Goal: Obtain resource: Download file/media

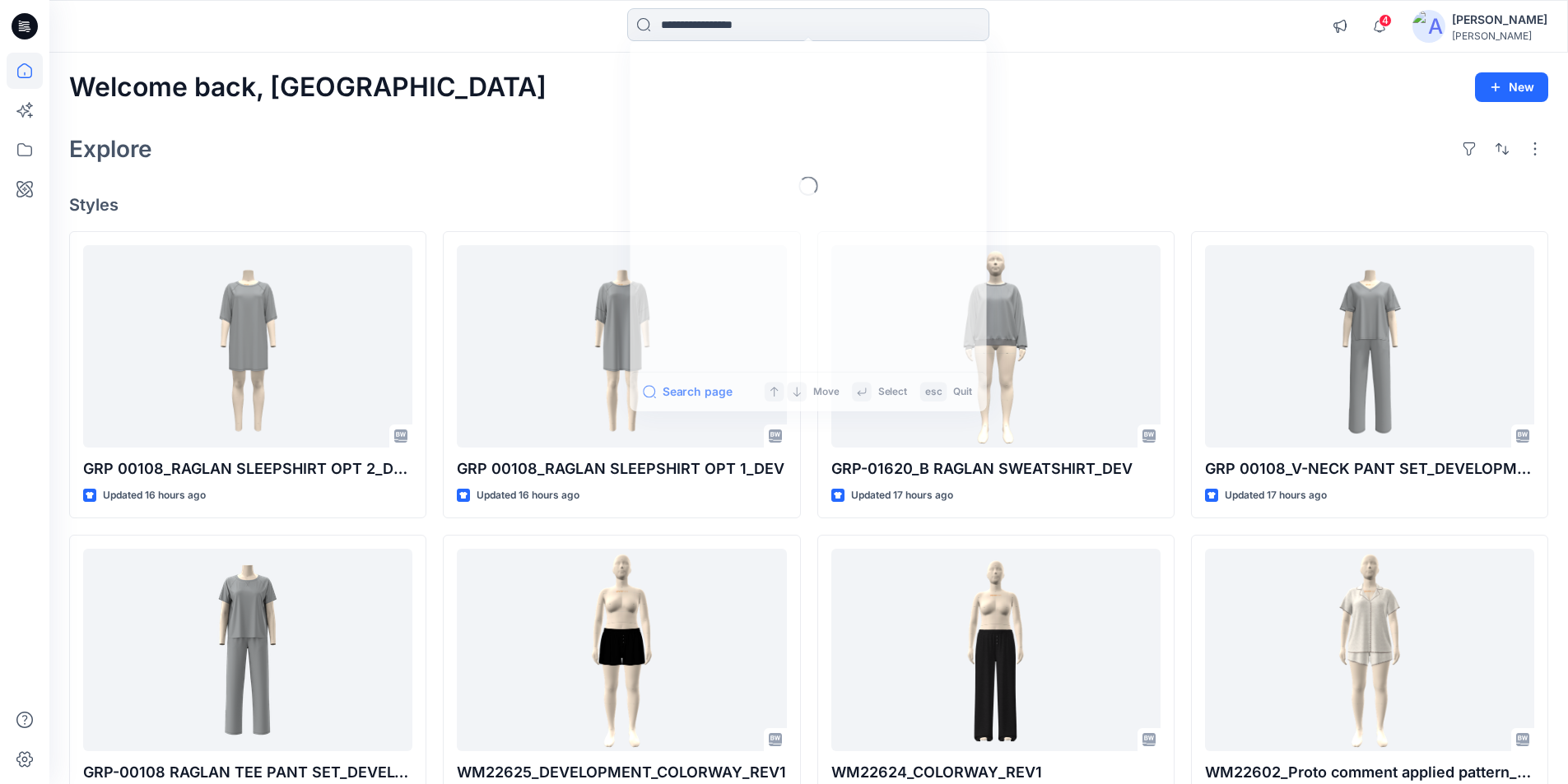
click at [793, 20] on input at bounding box center [808, 25] width 362 height 33
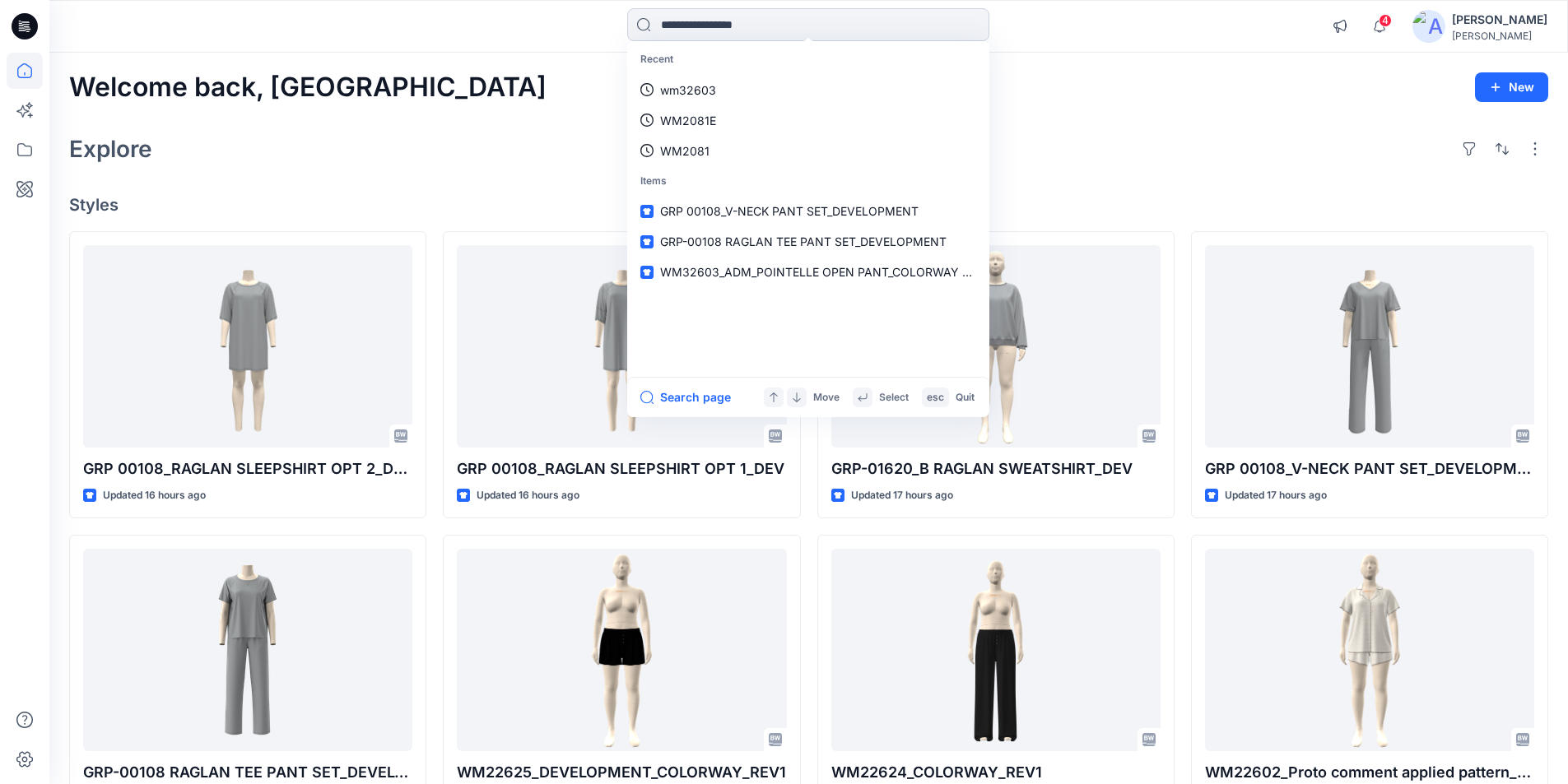
click at [776, 19] on input at bounding box center [808, 25] width 362 height 33
paste input "**********"
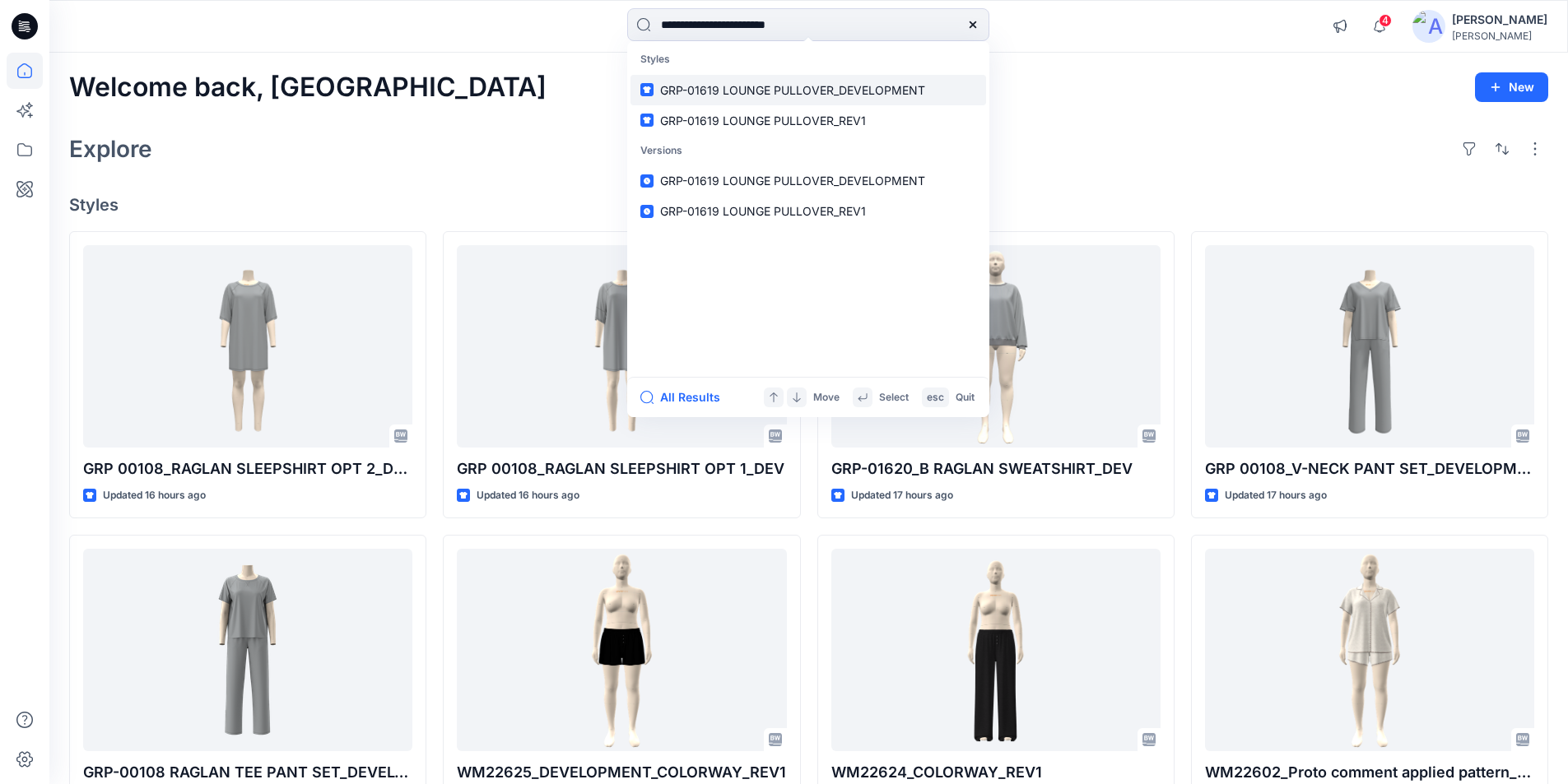
type input "**********"
click at [838, 87] on span "GRP-01619 LOUNGE PULLOVER_DEVELOPMENT" at bounding box center [792, 90] width 264 height 14
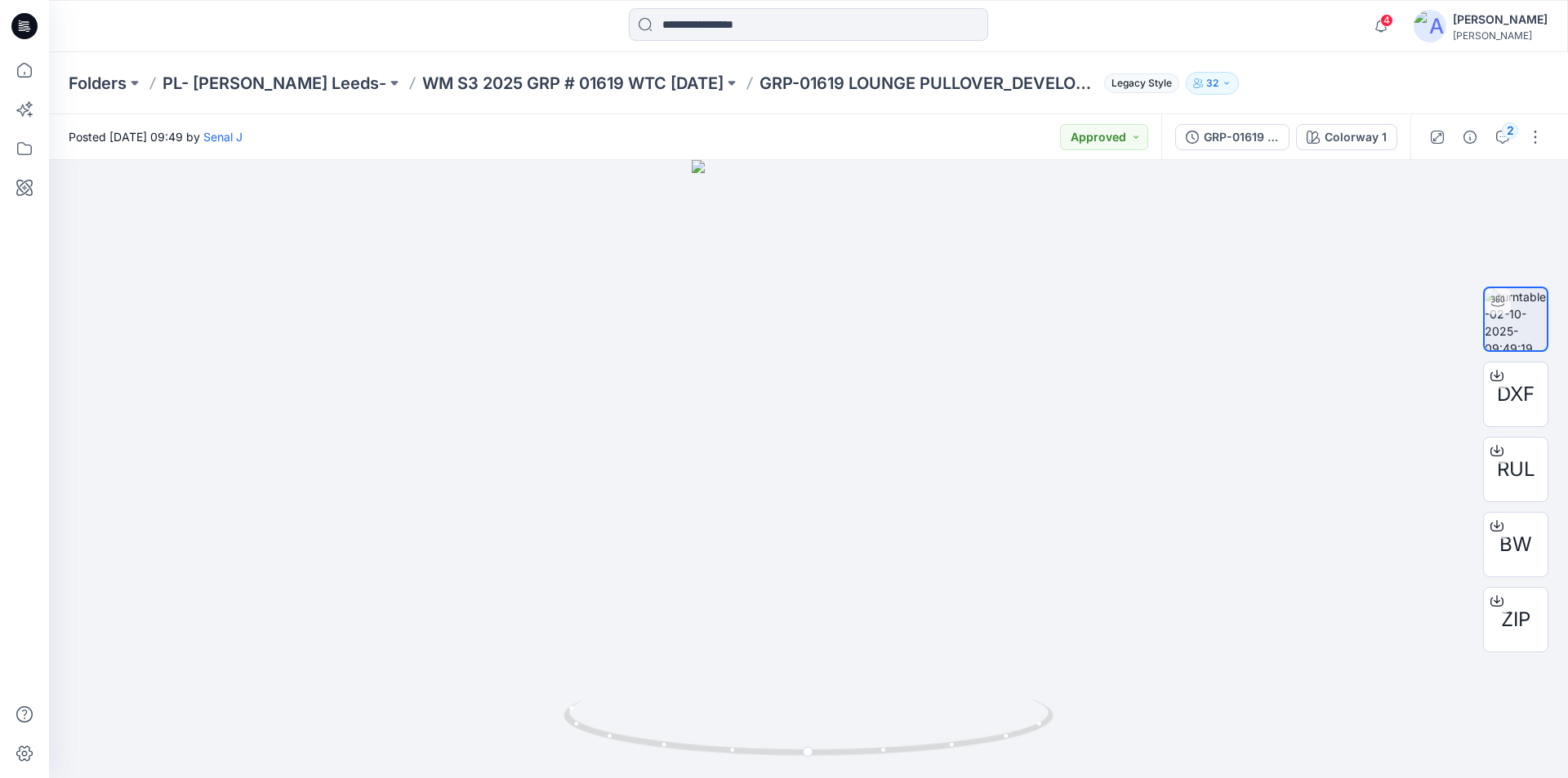
click at [3, 71] on div at bounding box center [24, 389] width 49 height 778
click at [23, 71] on icon at bounding box center [24, 71] width 36 height 36
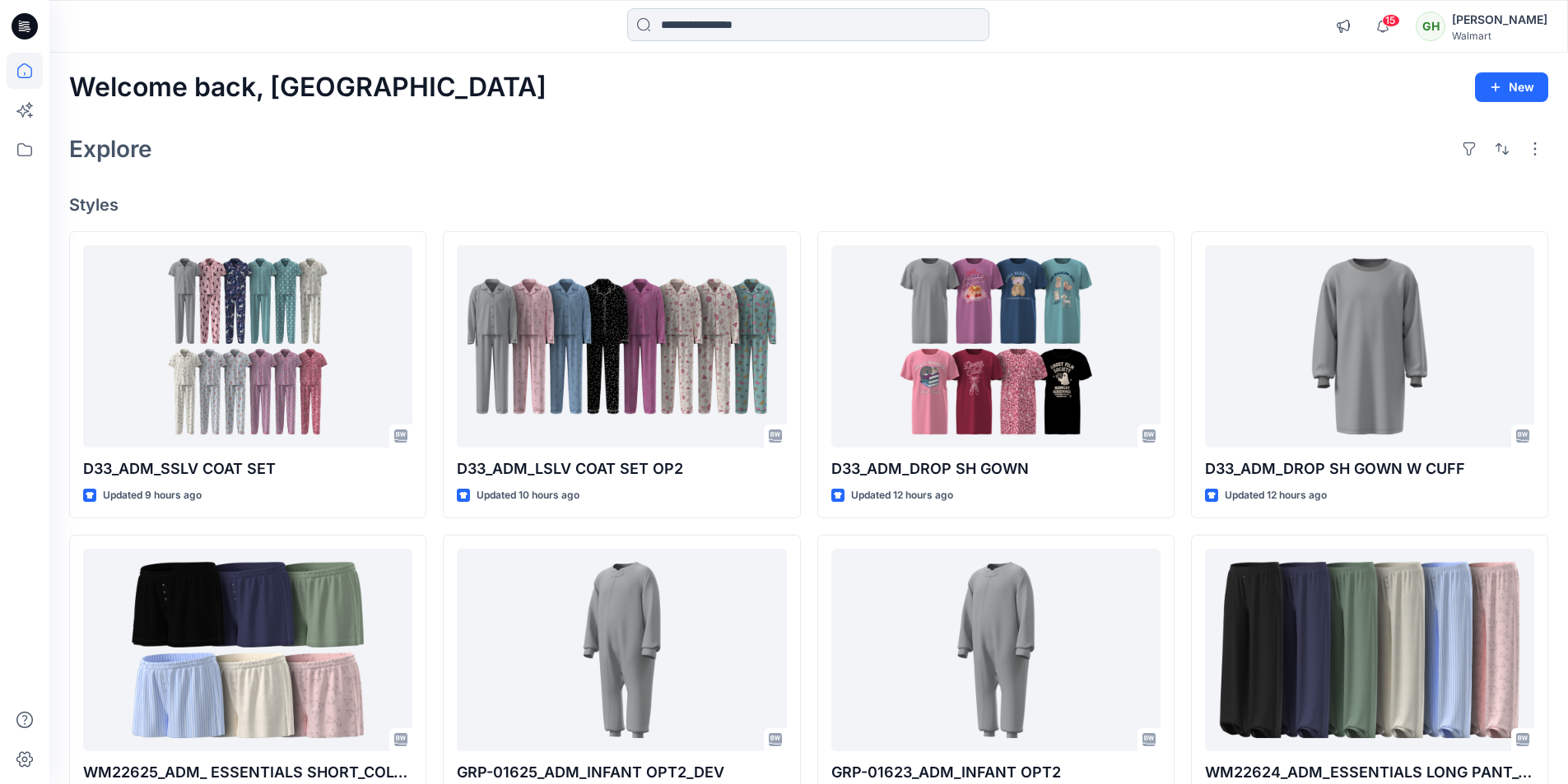
click at [709, 24] on input at bounding box center [808, 25] width 362 height 33
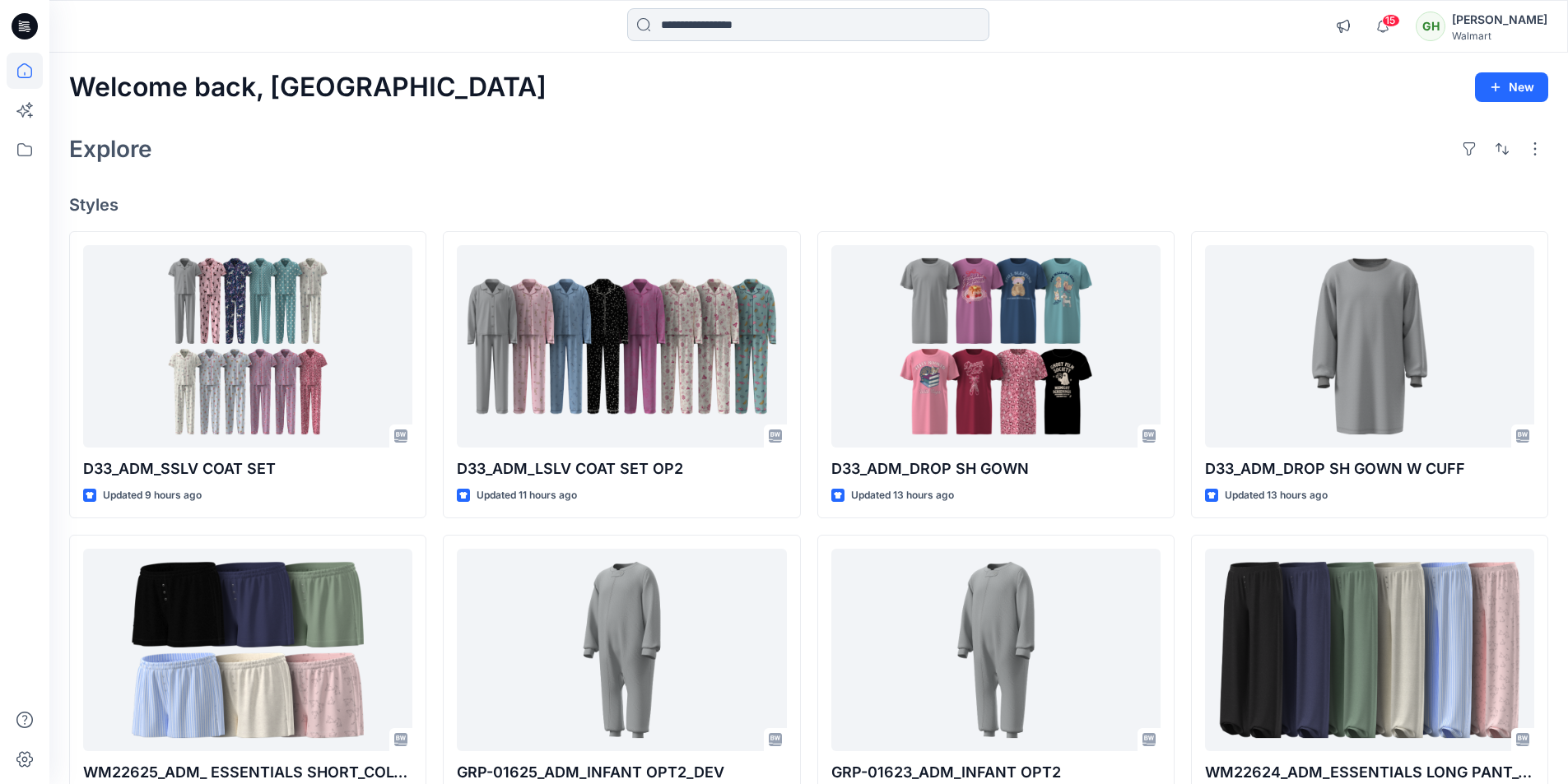
click at [692, 27] on input at bounding box center [808, 25] width 362 height 33
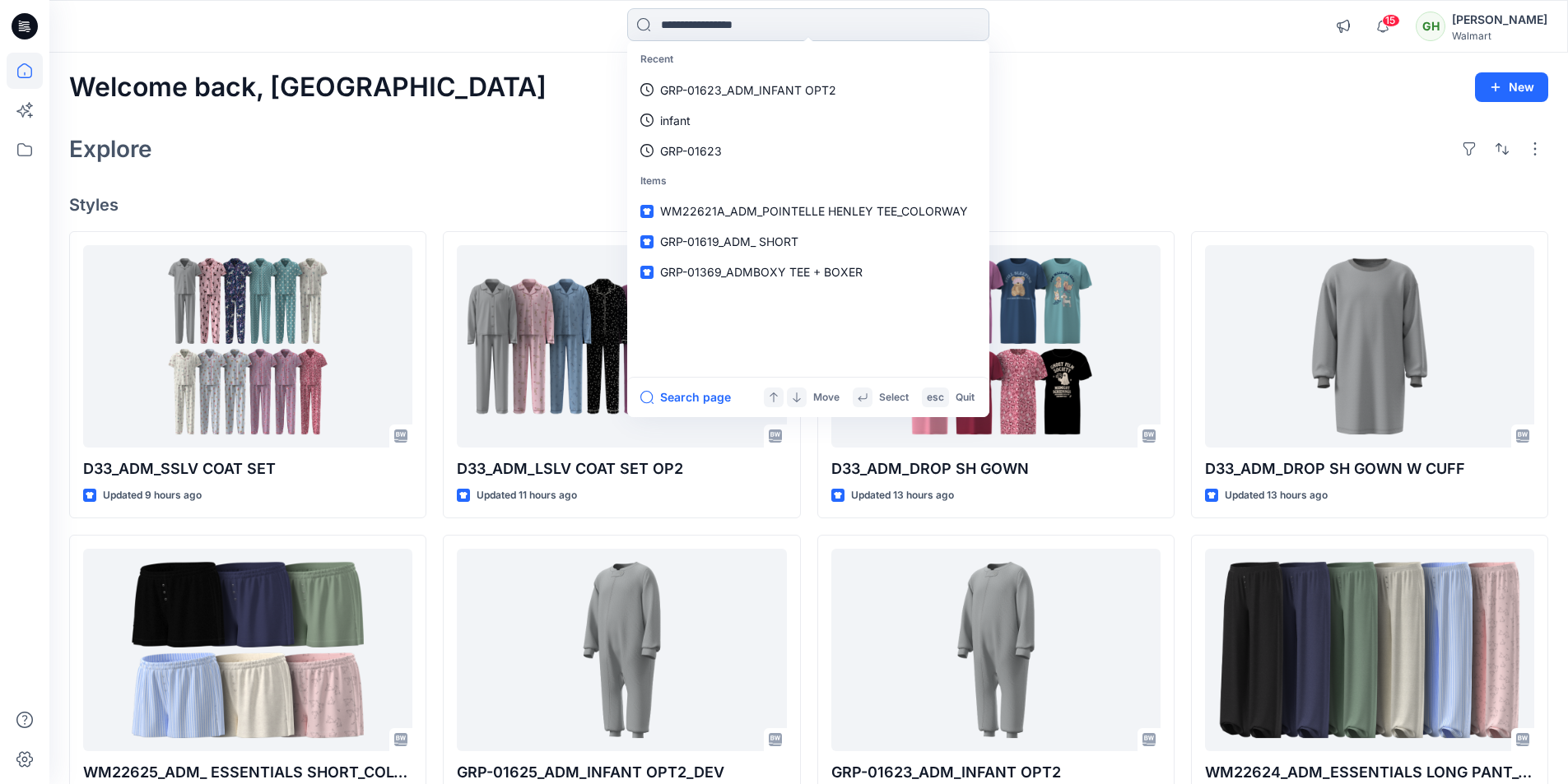
paste input "********"
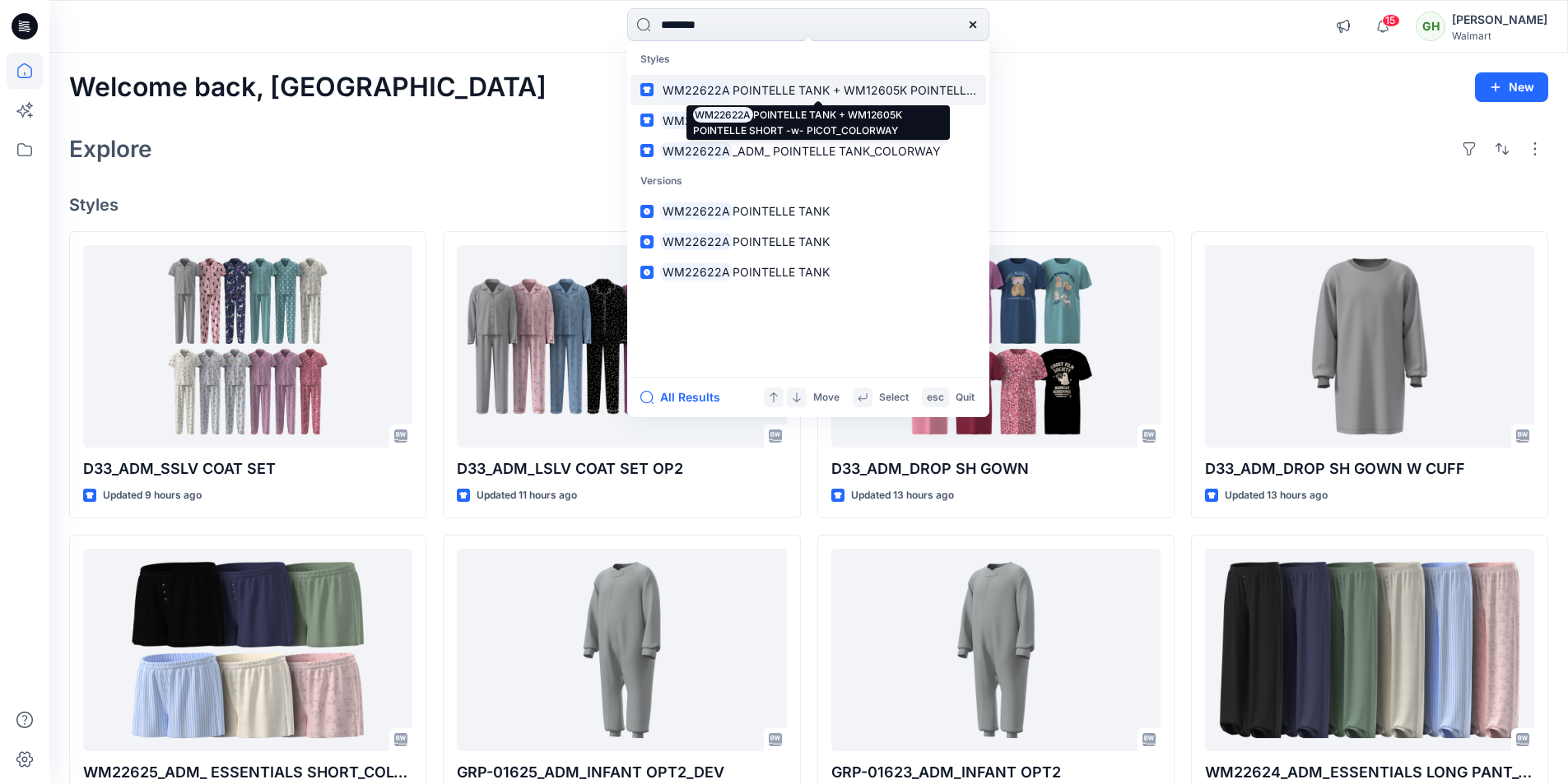
type input "********"
click at [782, 84] on span "POINTELLE TANK + WM12605K POINTELLE SHORT -w- PICOT_COLORWAY" at bounding box center [939, 90] width 414 height 14
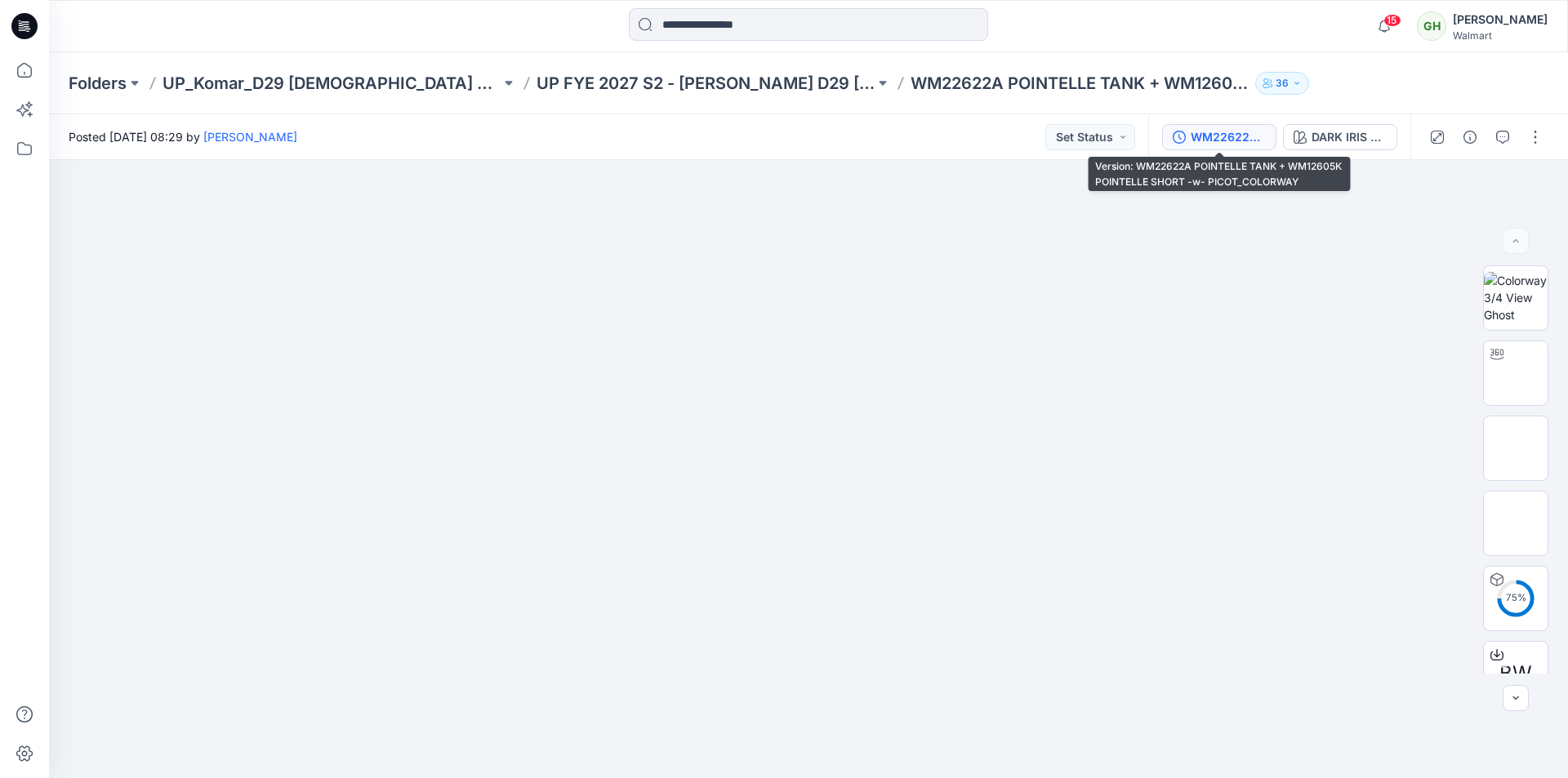
click at [1242, 135] on div "WM22622A POINTELLE TANK + WM12605K POINTELLE SHORT -w- PICOT_COLORWAY" at bounding box center [1228, 136] width 75 height 18
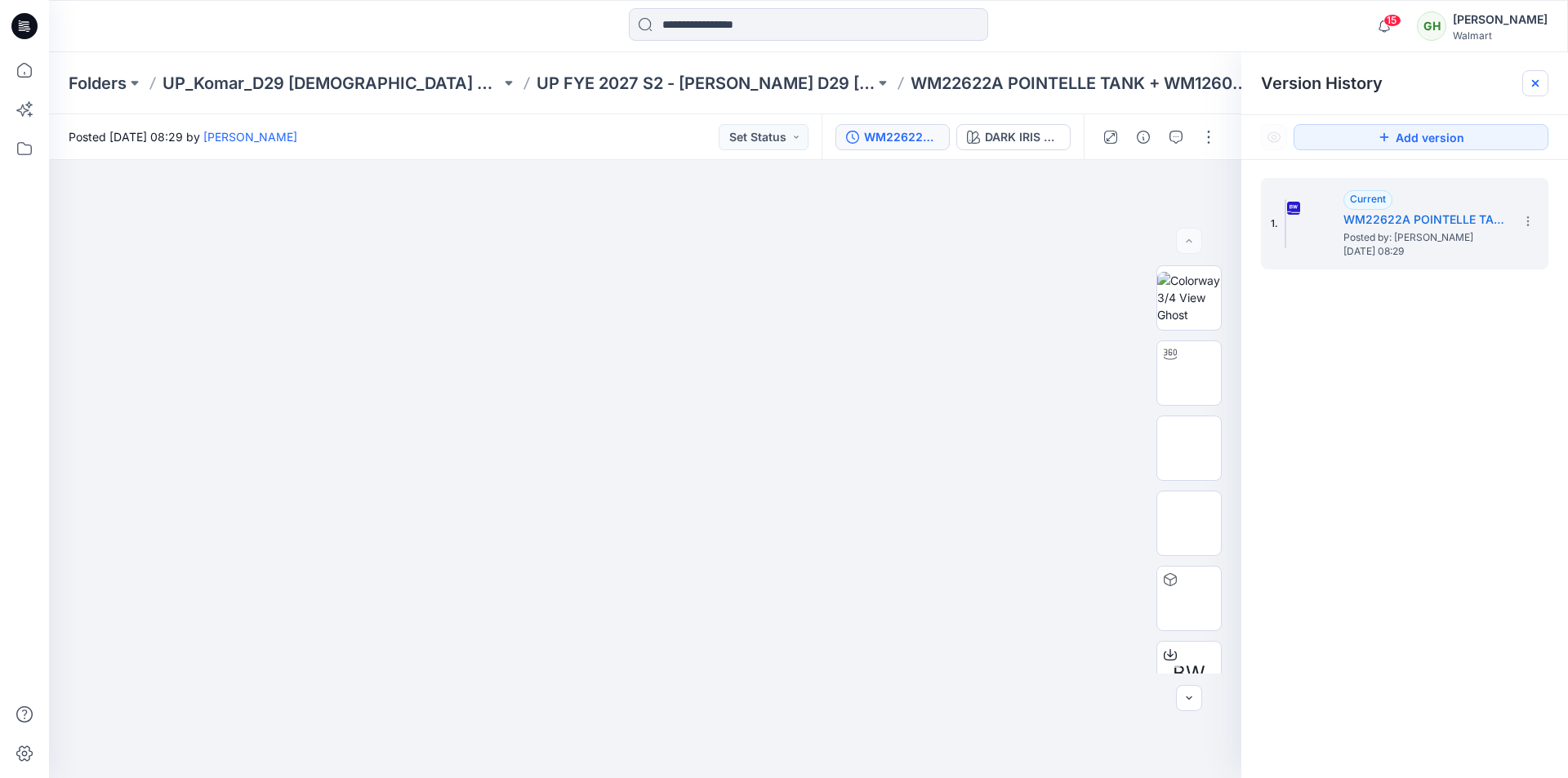
click at [1537, 87] on icon at bounding box center [1535, 84] width 13 height 13
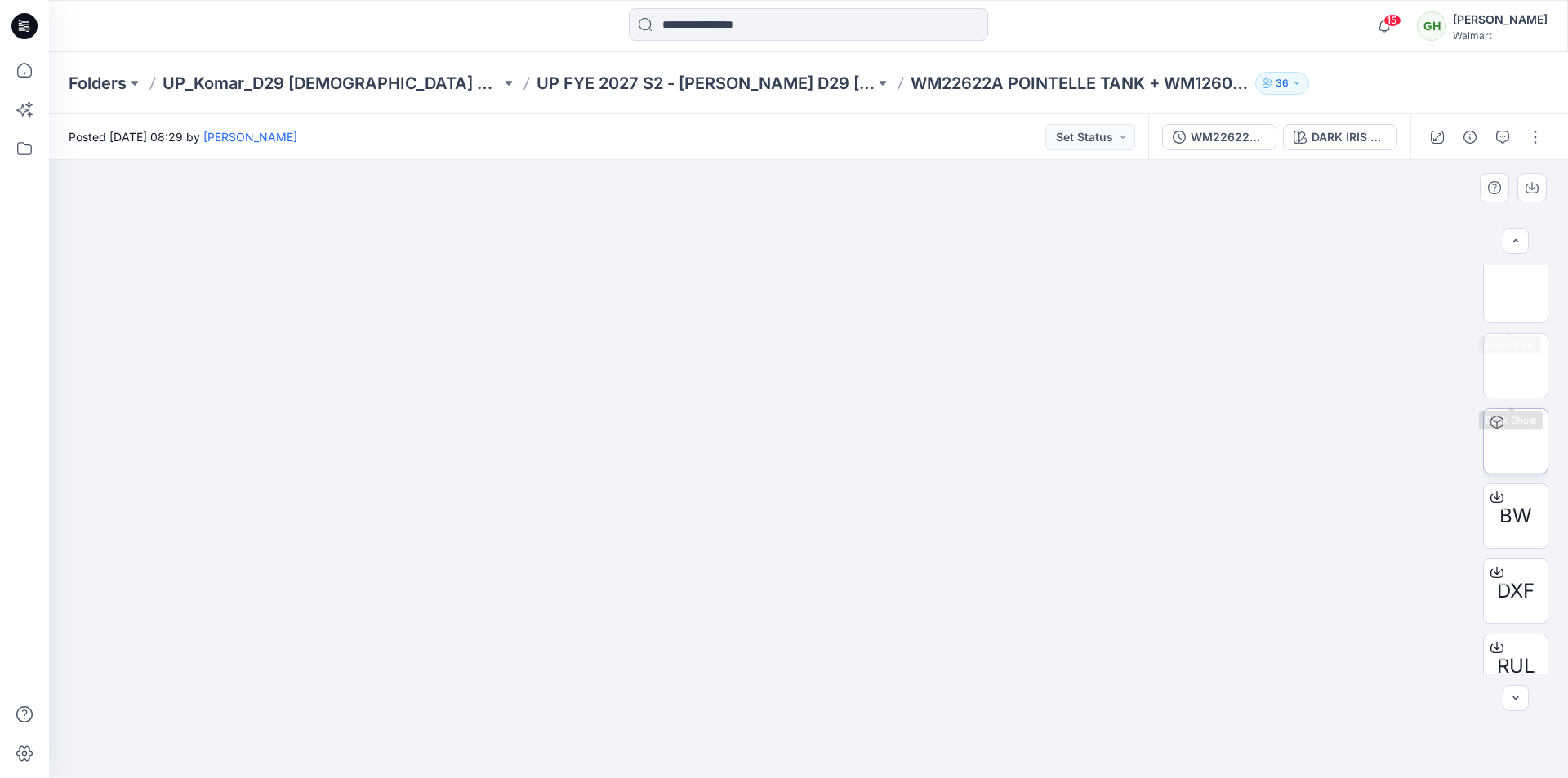
scroll to position [164, 0]
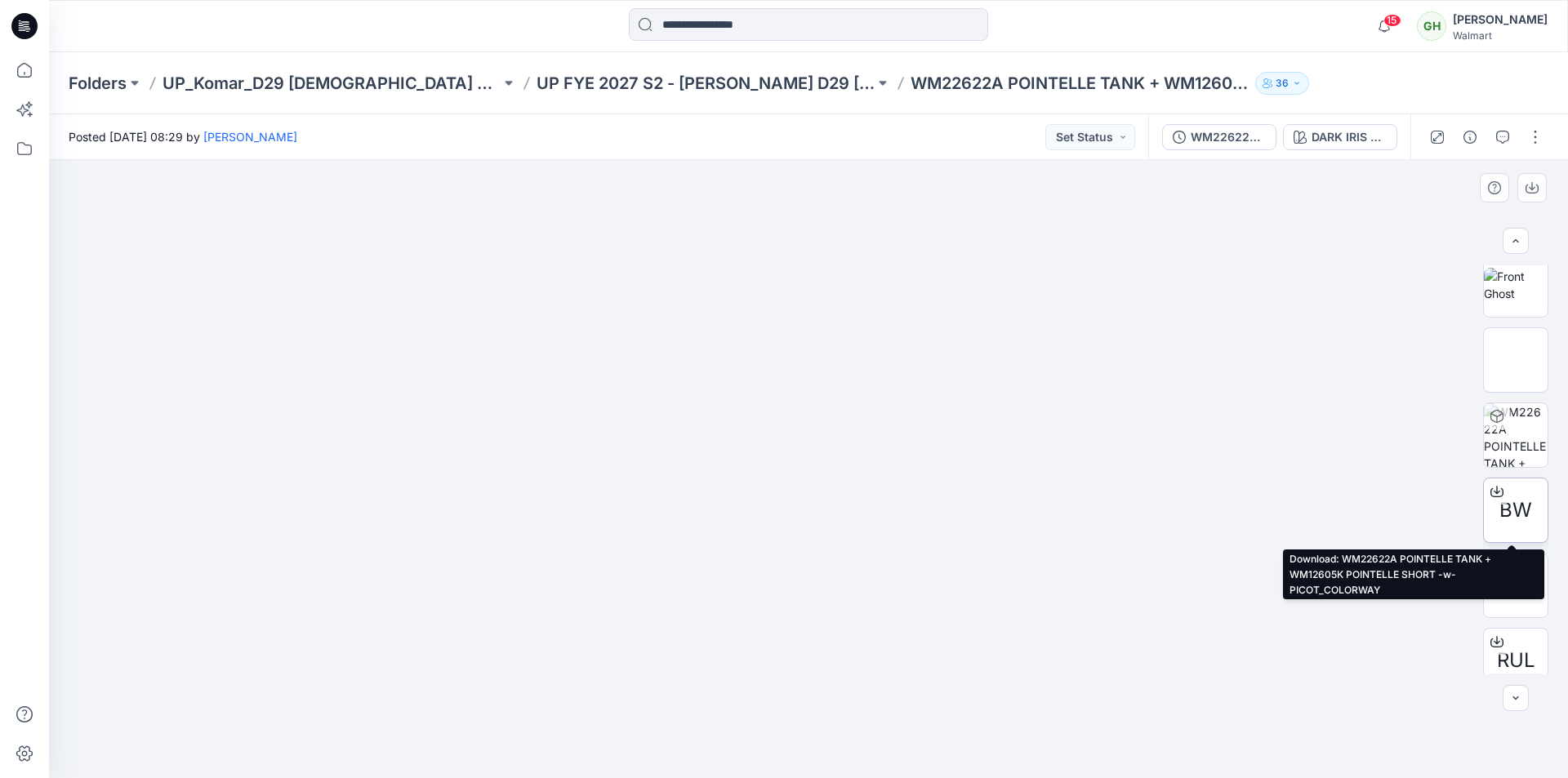
click at [1495, 490] on icon at bounding box center [1497, 492] width 13 height 13
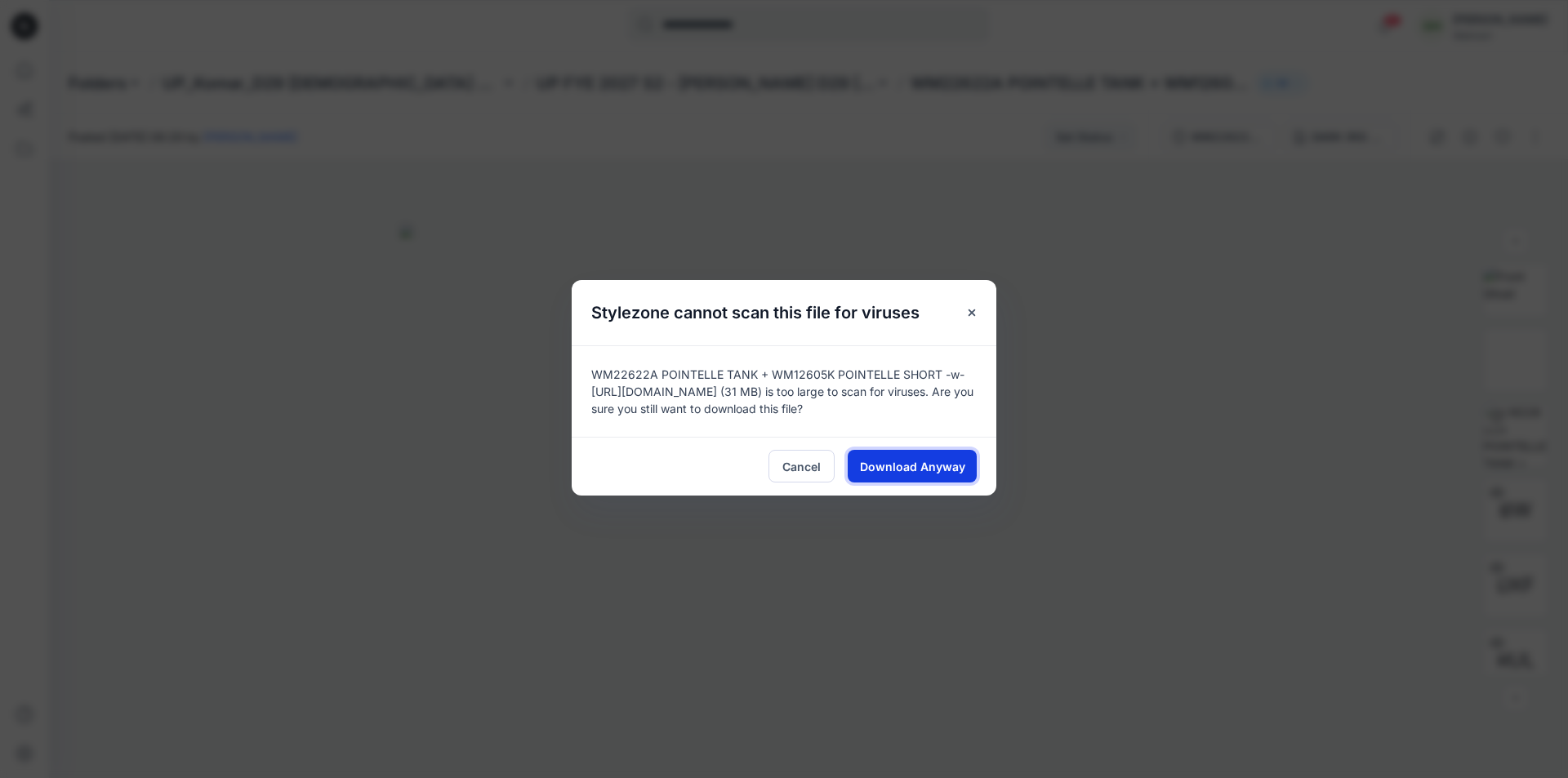
click at [947, 467] on span "Download Anyway" at bounding box center [912, 467] width 105 height 17
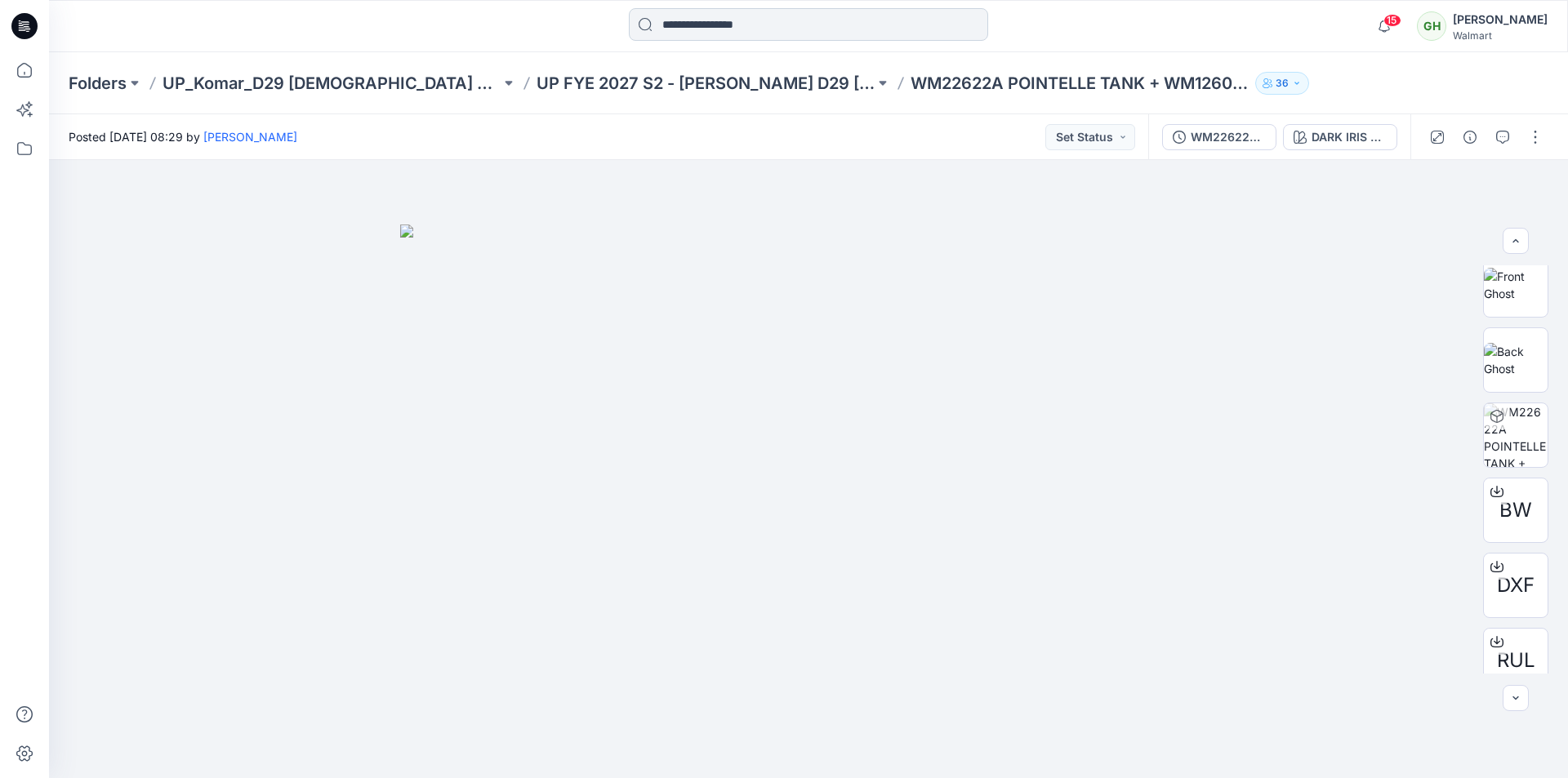
click at [771, 24] on input at bounding box center [808, 24] width 359 height 33
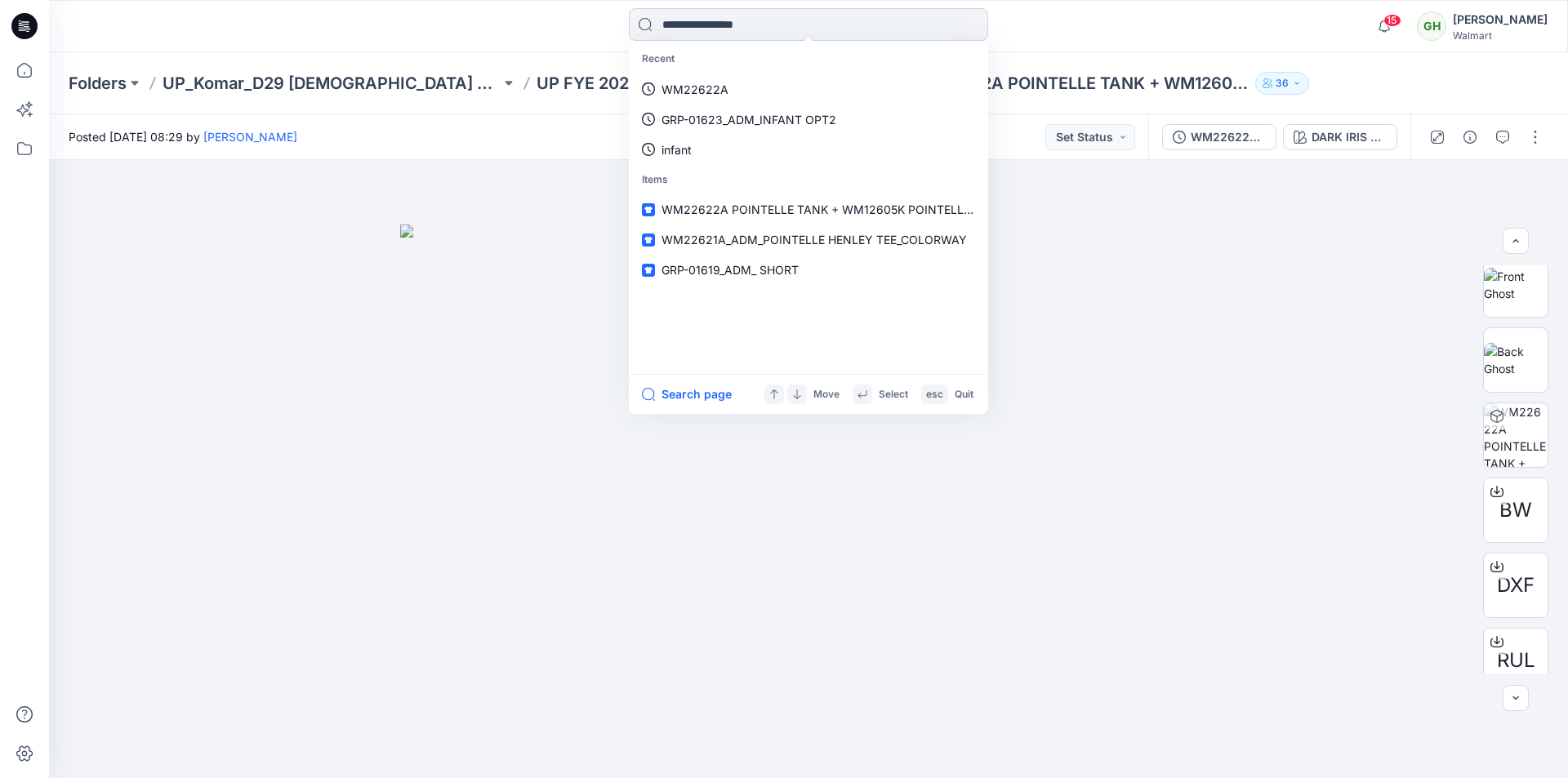
paste input "********"
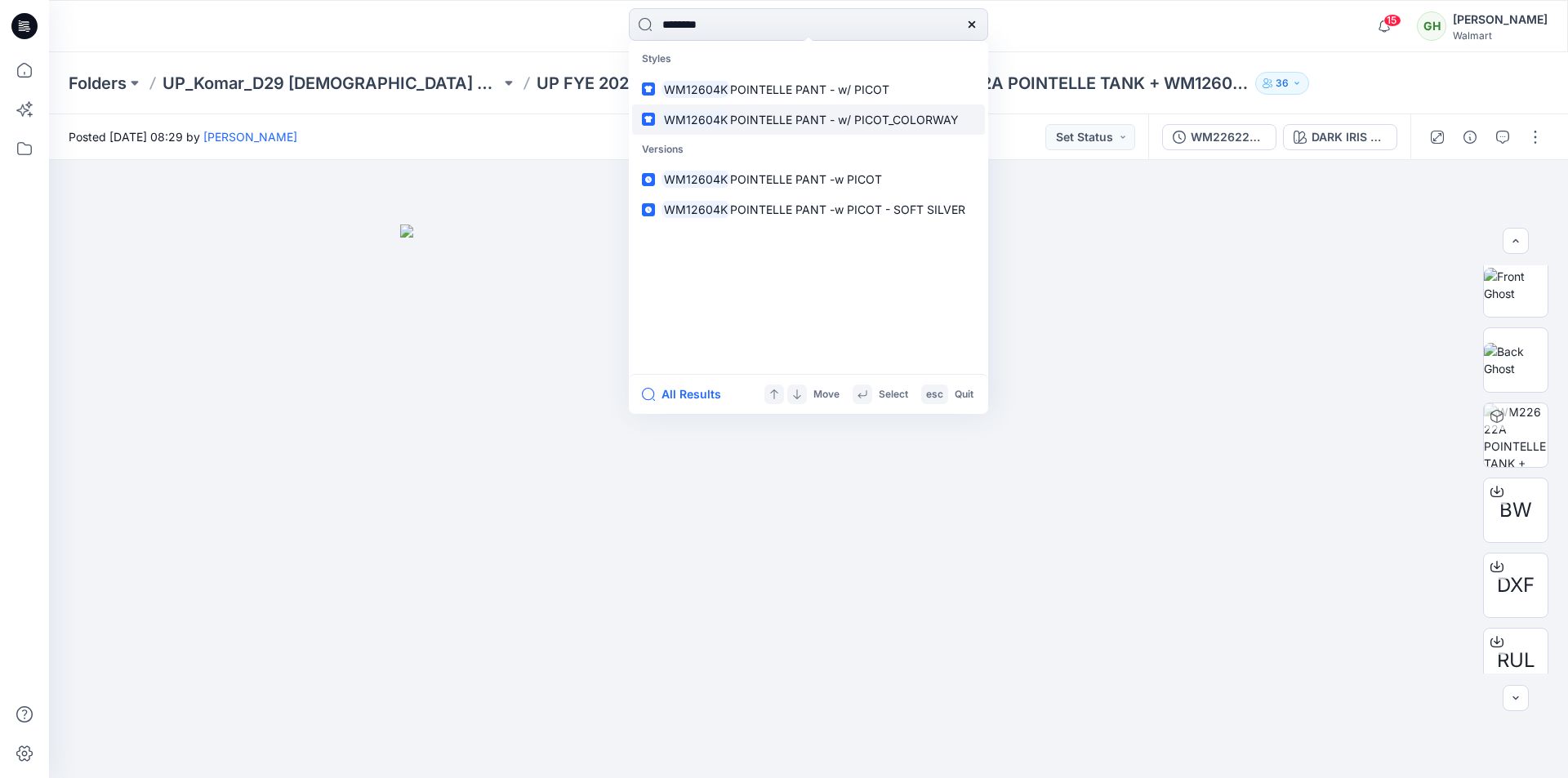
type input "********"
click at [852, 118] on span "POINTELLE PANT - w/ PICOT_COLORWAY" at bounding box center [844, 119] width 229 height 14
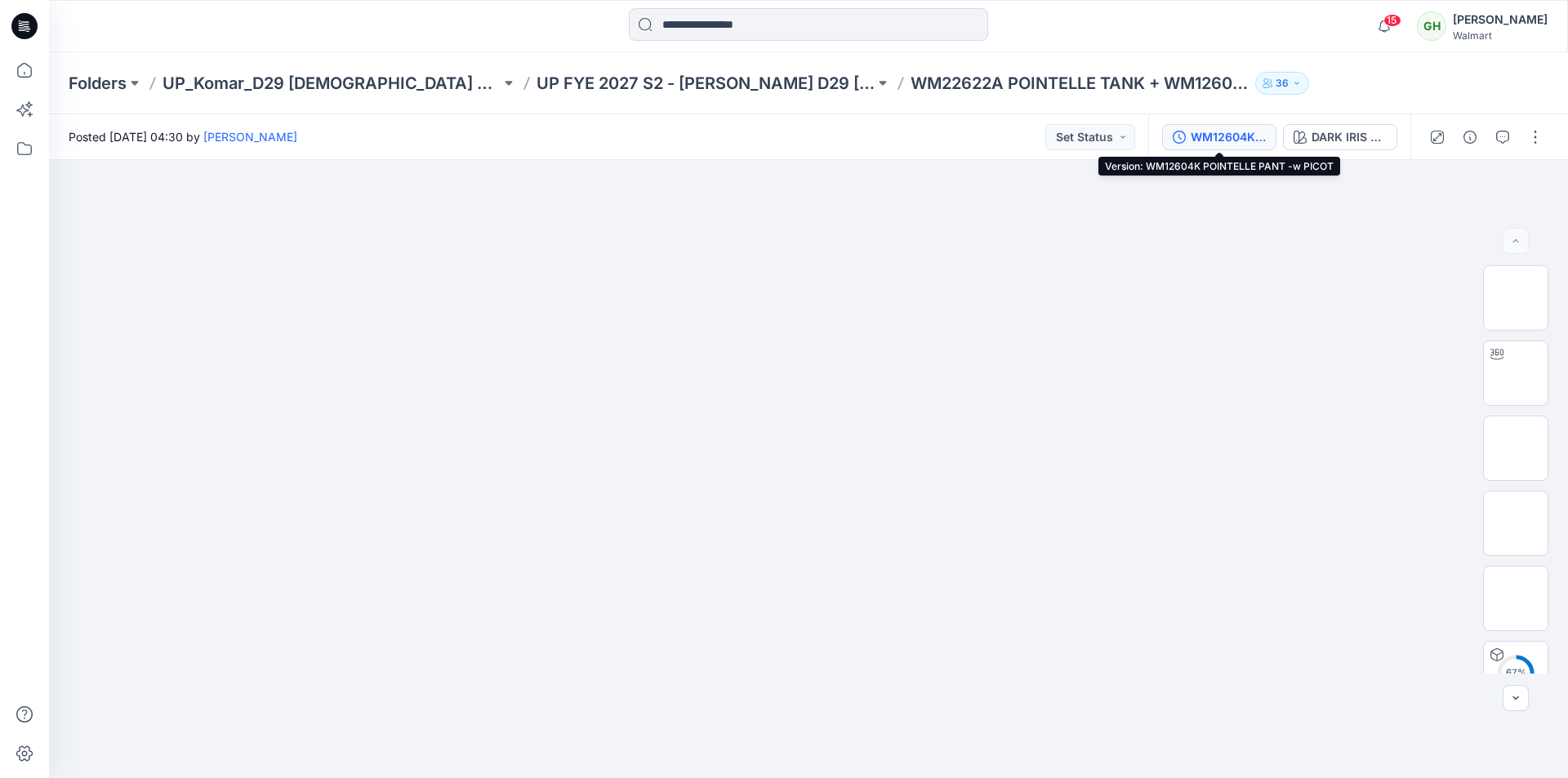
click at [1234, 134] on div "WM12604K POINTELLE PANT -w PICOT" at bounding box center [1228, 136] width 75 height 18
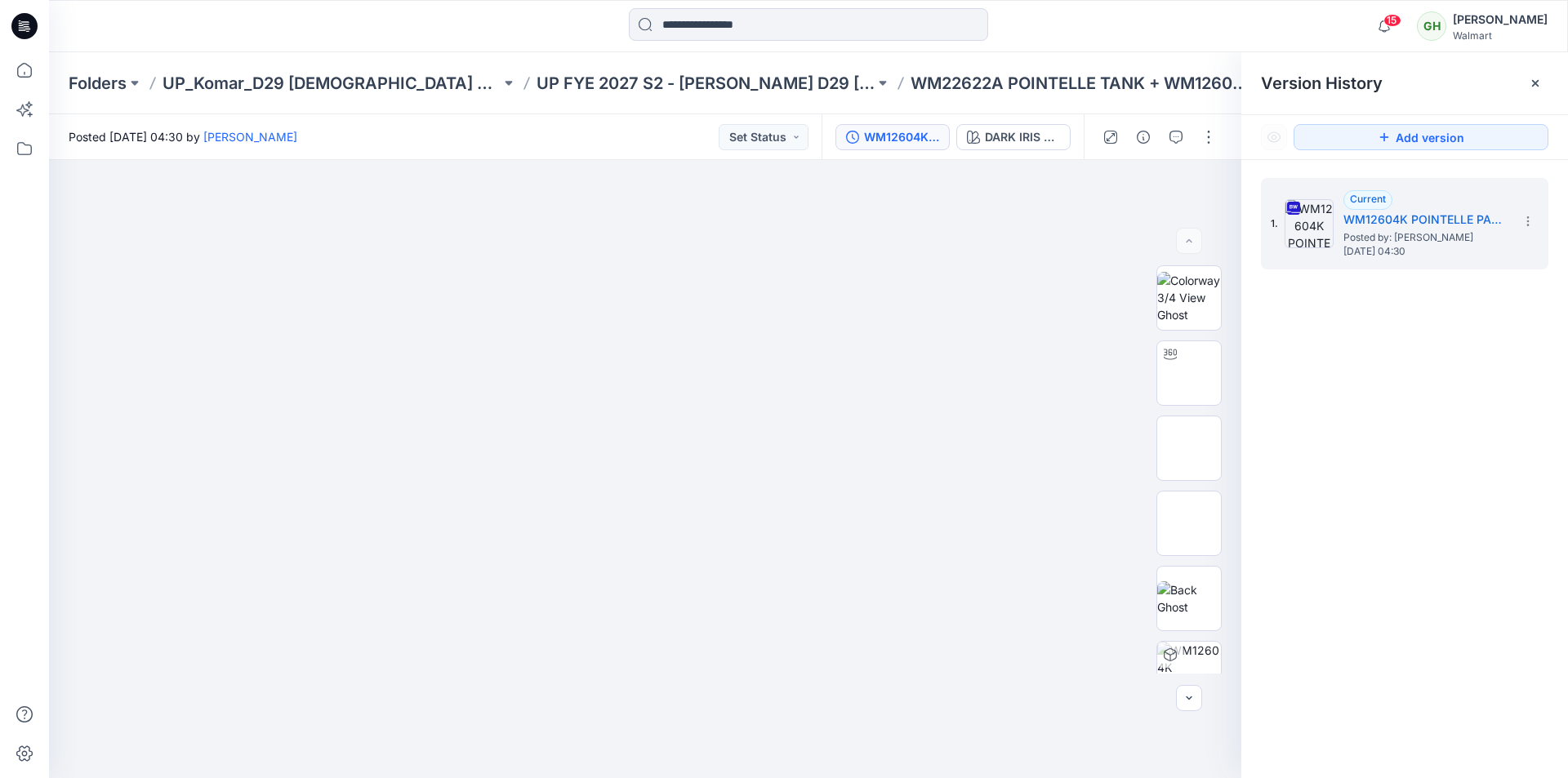
click at [1117, 24] on div at bounding box center [808, 26] width 759 height 36
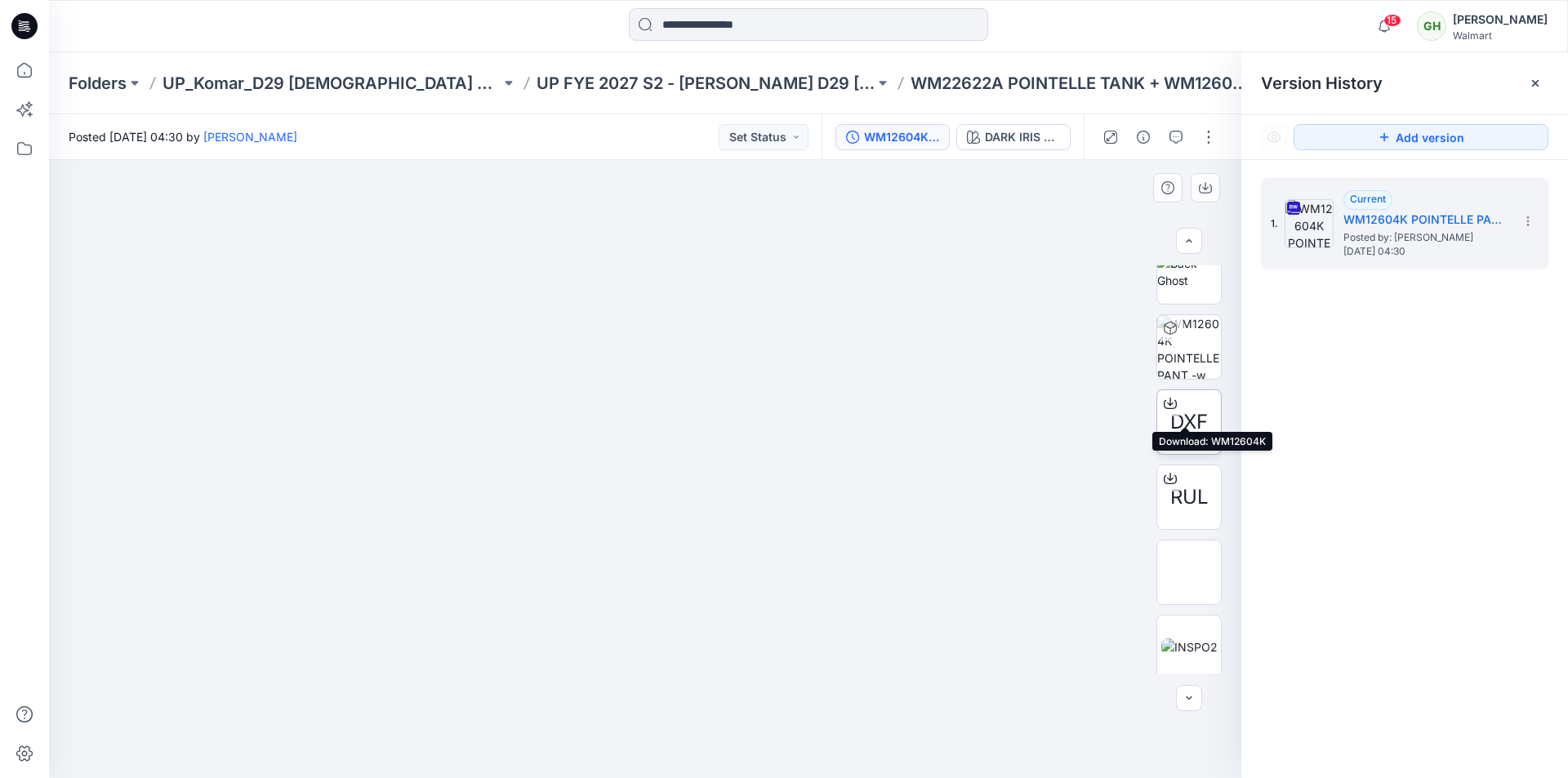
scroll to position [559, 0]
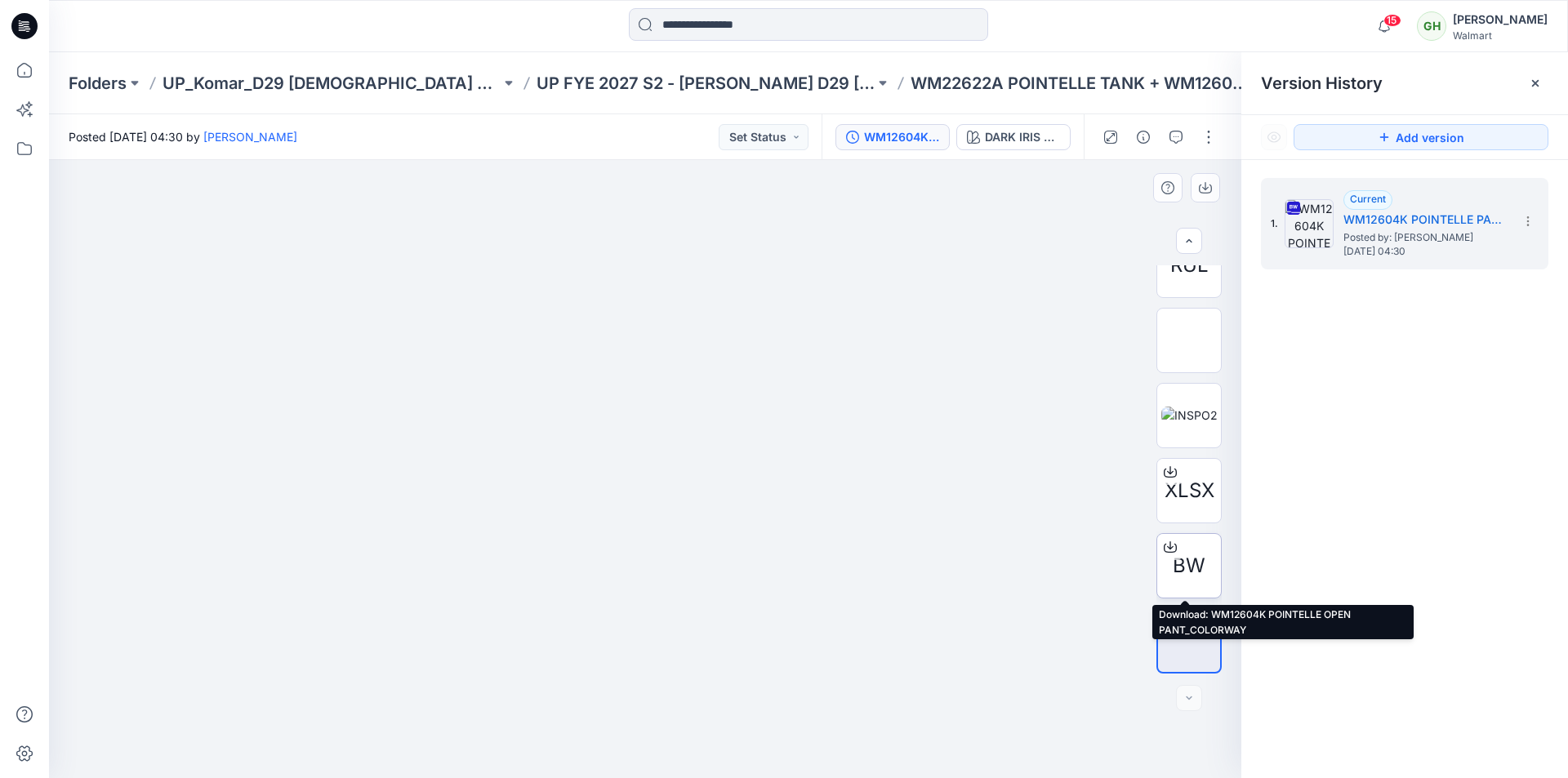
click at [1166, 545] on icon at bounding box center [1169, 545] width 7 height 8
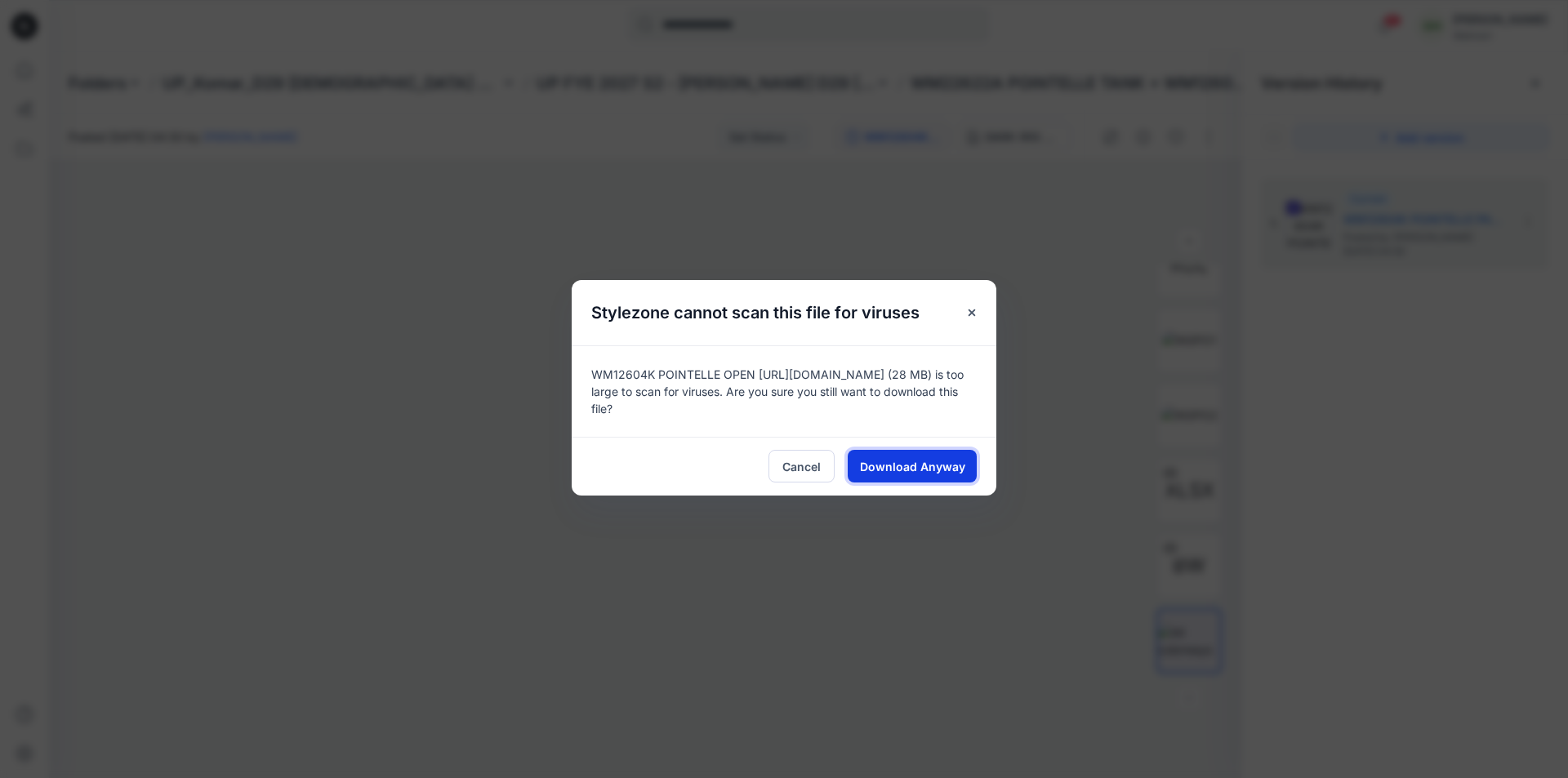
click at [923, 467] on span "Download Anyway" at bounding box center [912, 467] width 105 height 17
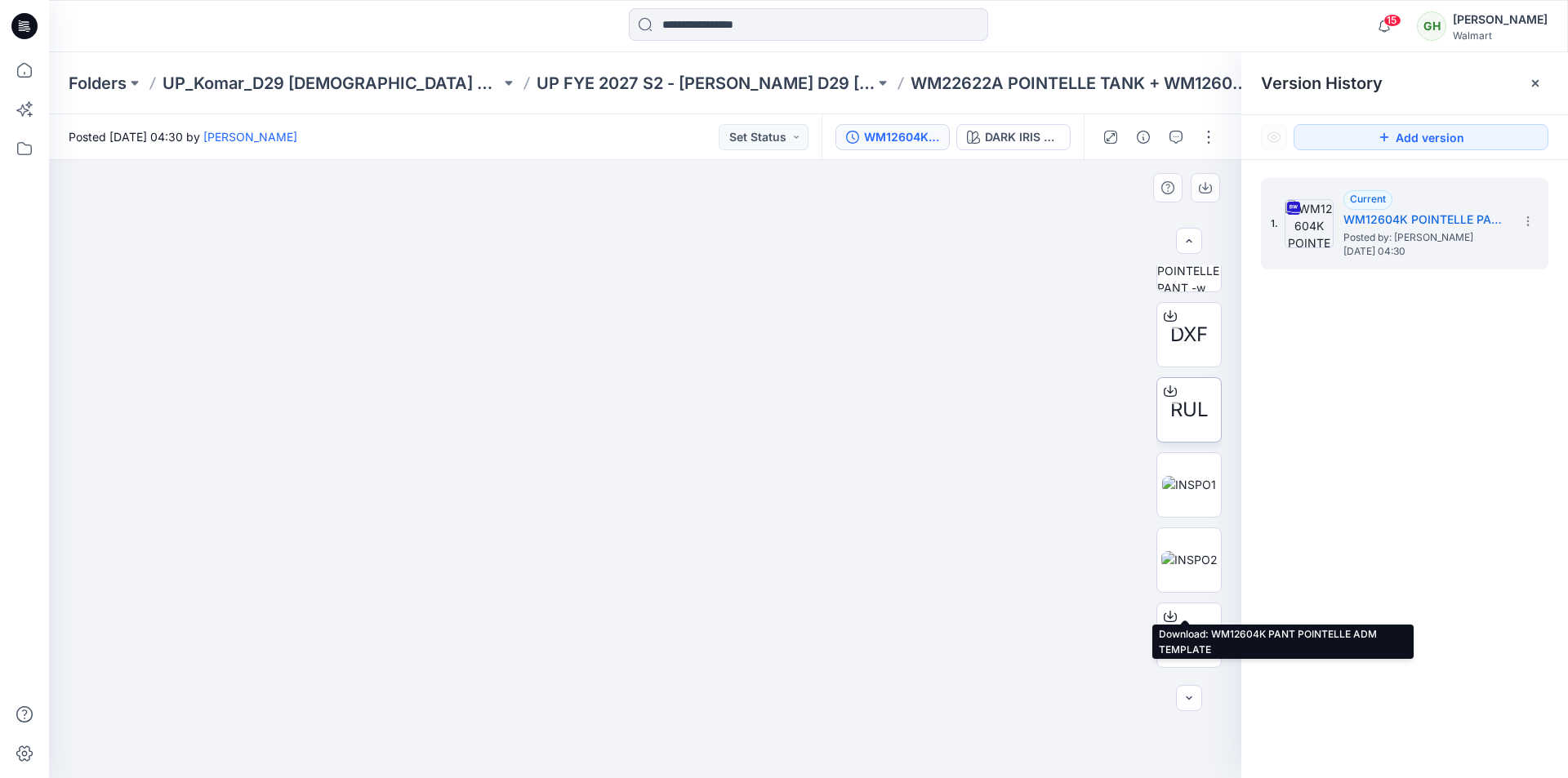
scroll to position [313, 0]
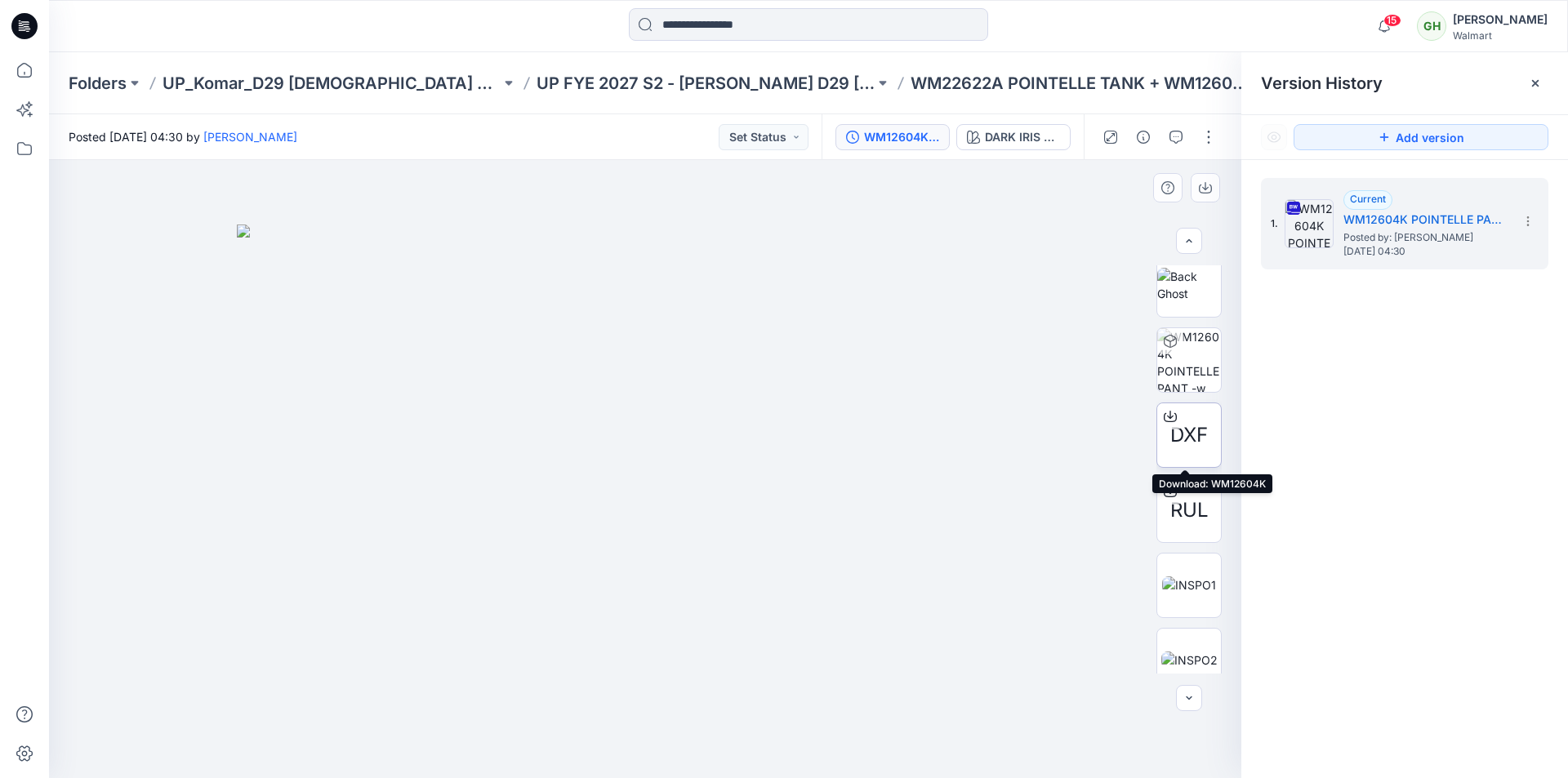
click at [1165, 416] on icon at bounding box center [1170, 417] width 13 height 13
click at [1164, 491] on icon at bounding box center [1170, 492] width 13 height 13
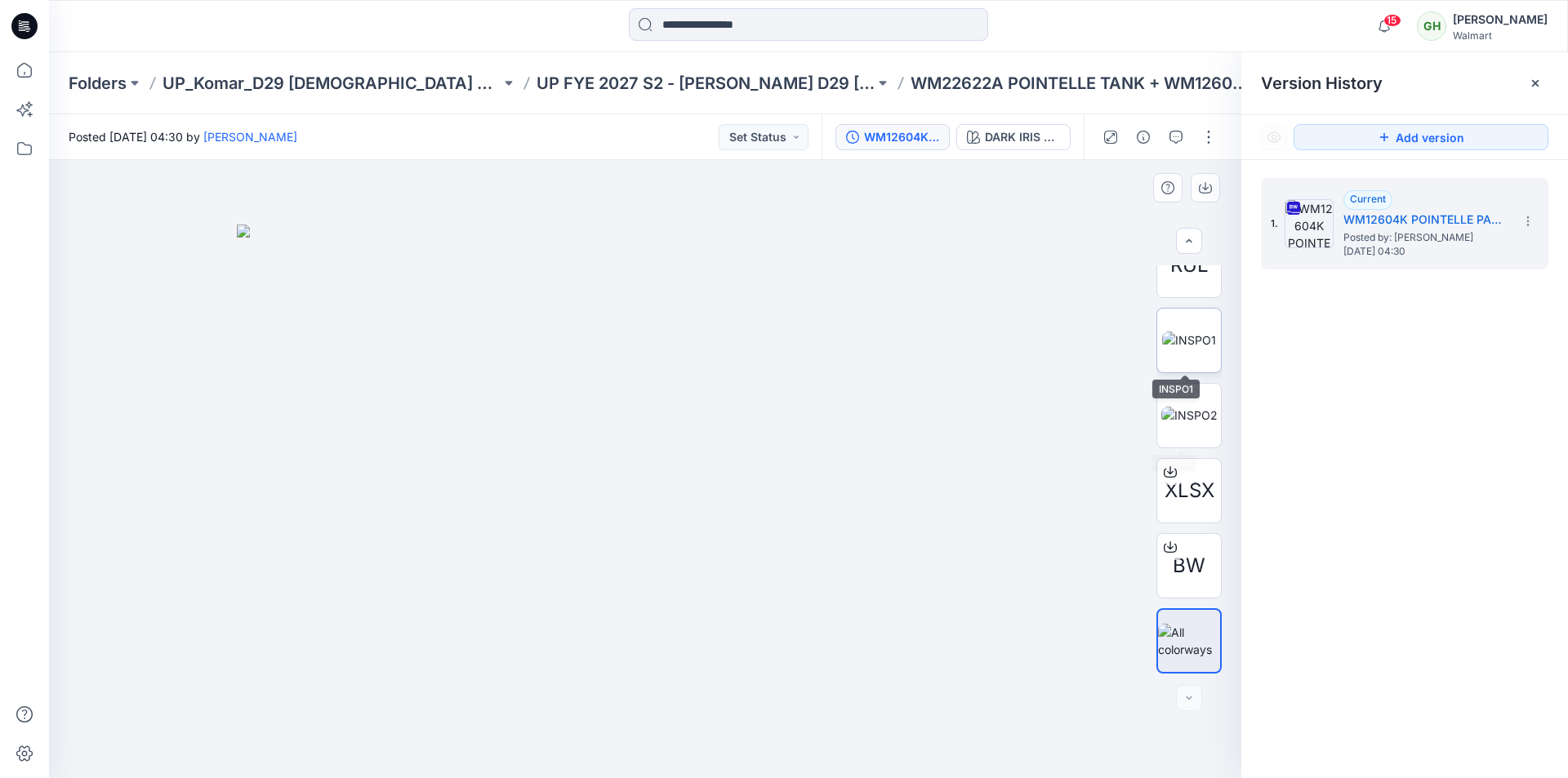
click at [1184, 343] on img at bounding box center [1188, 340] width 54 height 17
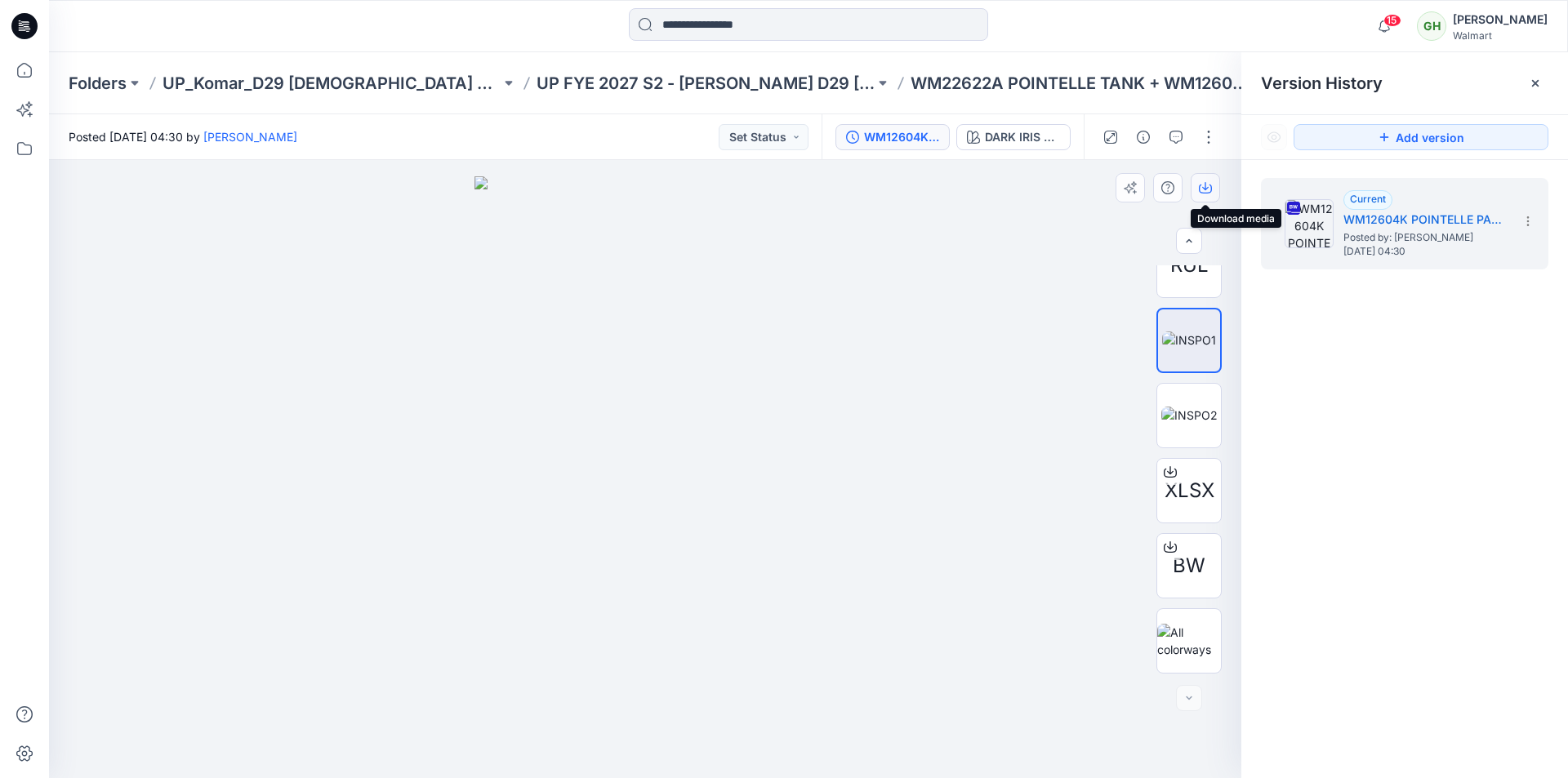
click at [1206, 185] on icon "button" at bounding box center [1205, 188] width 13 height 13
click at [1189, 406] on img at bounding box center [1189, 415] width 56 height 17
click at [1208, 185] on icon "button" at bounding box center [1205, 188] width 13 height 13
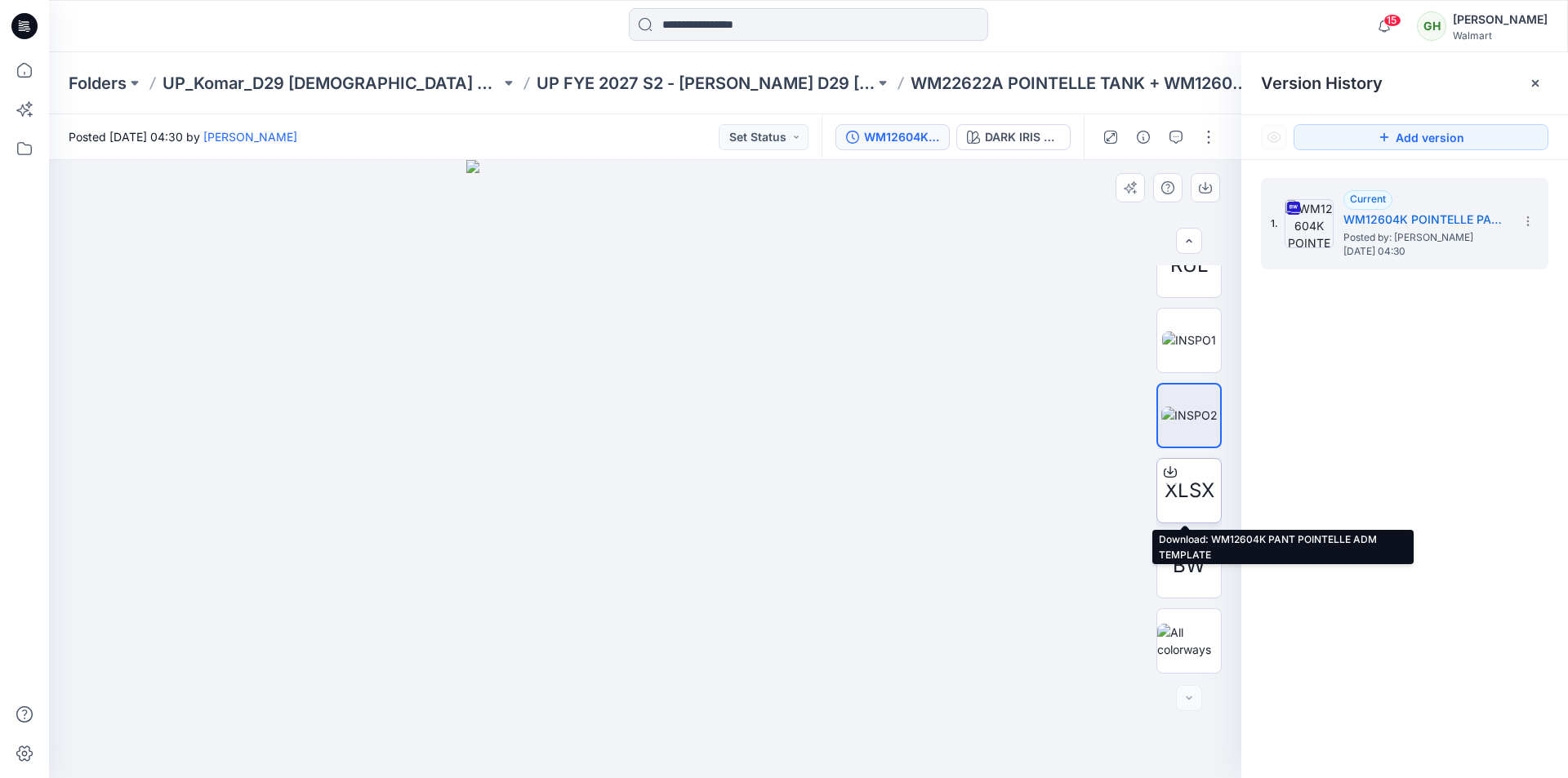
click at [1164, 471] on icon at bounding box center [1170, 472] width 13 height 13
click at [698, 22] on input at bounding box center [808, 24] width 359 height 33
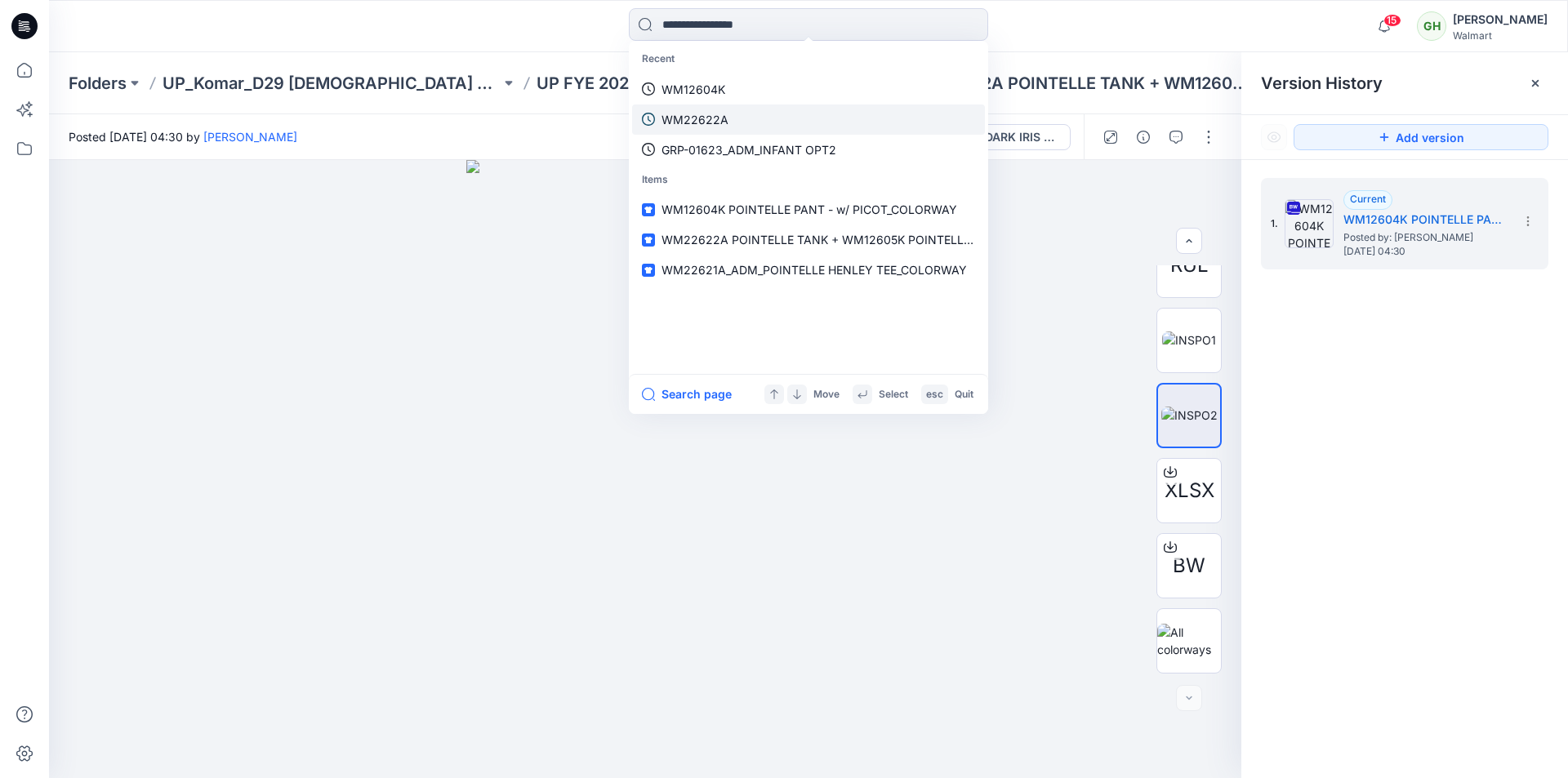
click at [721, 120] on p "WM22622A" at bounding box center [694, 119] width 67 height 17
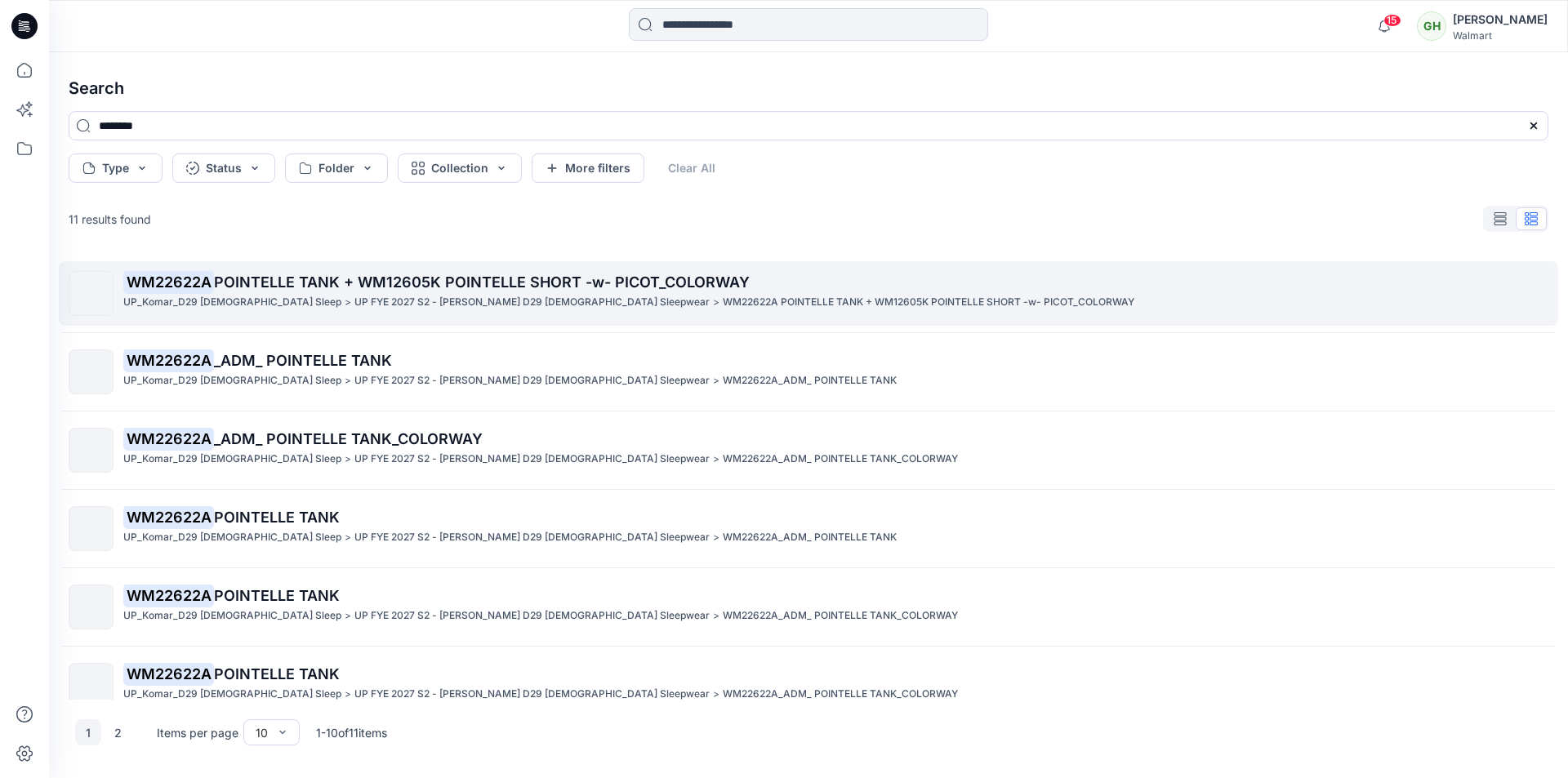
click at [722, 299] on p "WM22622A POINTELLE TANK + WM12605K POINTELLE SHORT -w- PICOT_COLORWAY" at bounding box center [927, 302] width 411 height 17
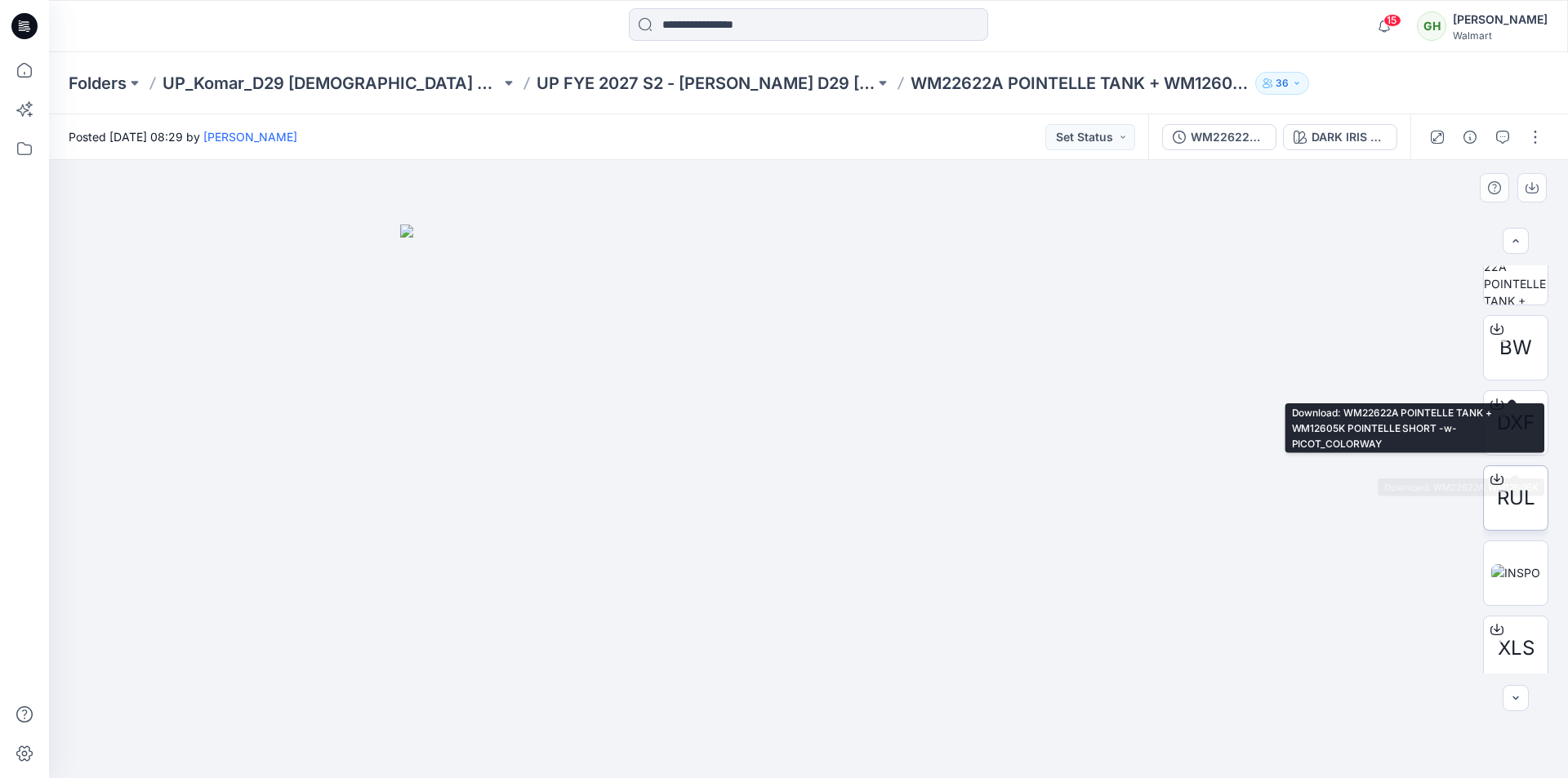
scroll to position [326, 0]
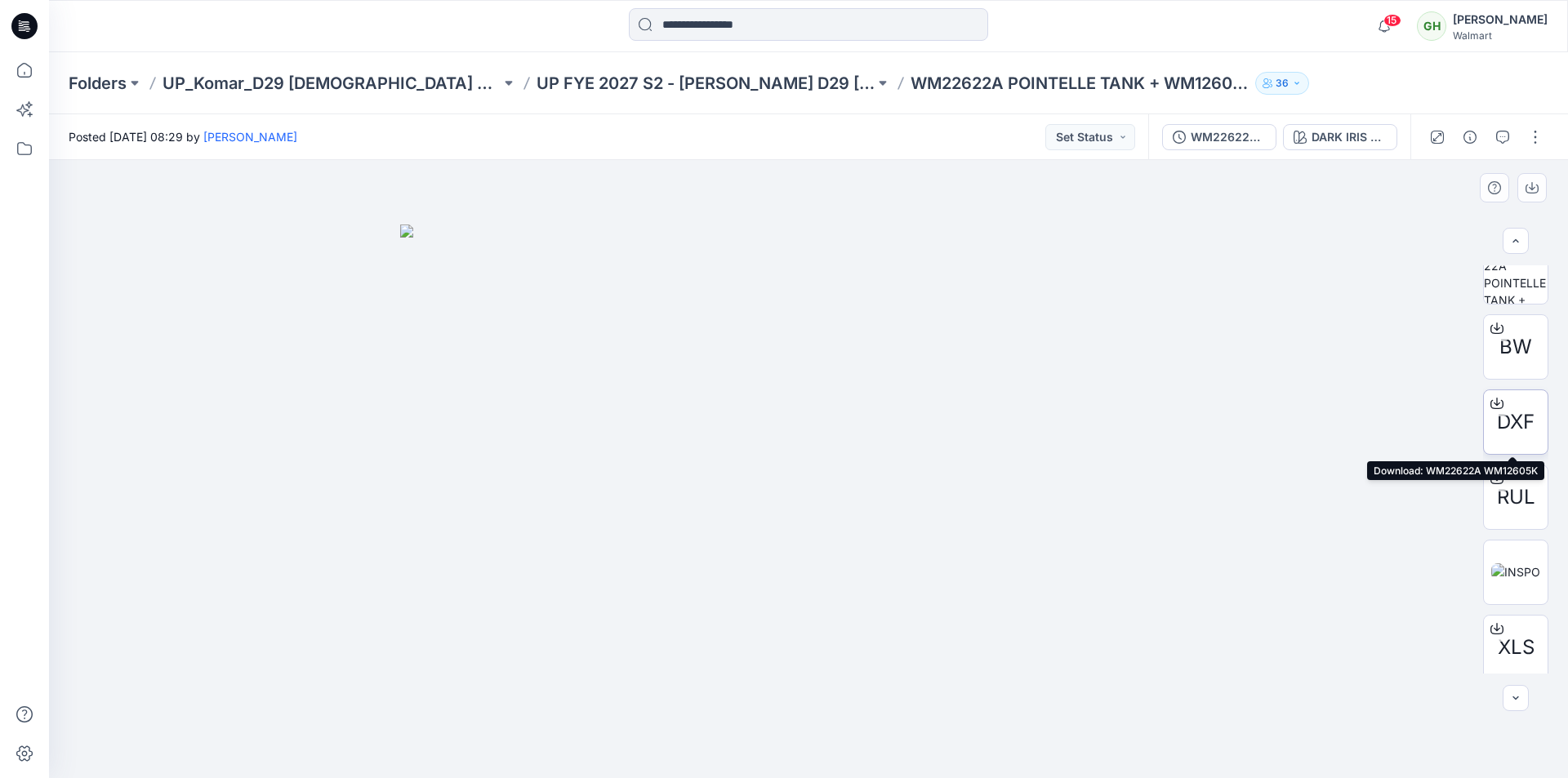
click at [1494, 401] on icon at bounding box center [1497, 404] width 13 height 13
click at [1492, 479] on icon at bounding box center [1497, 479] width 13 height 13
click at [1508, 571] on img at bounding box center [1515, 572] width 49 height 17
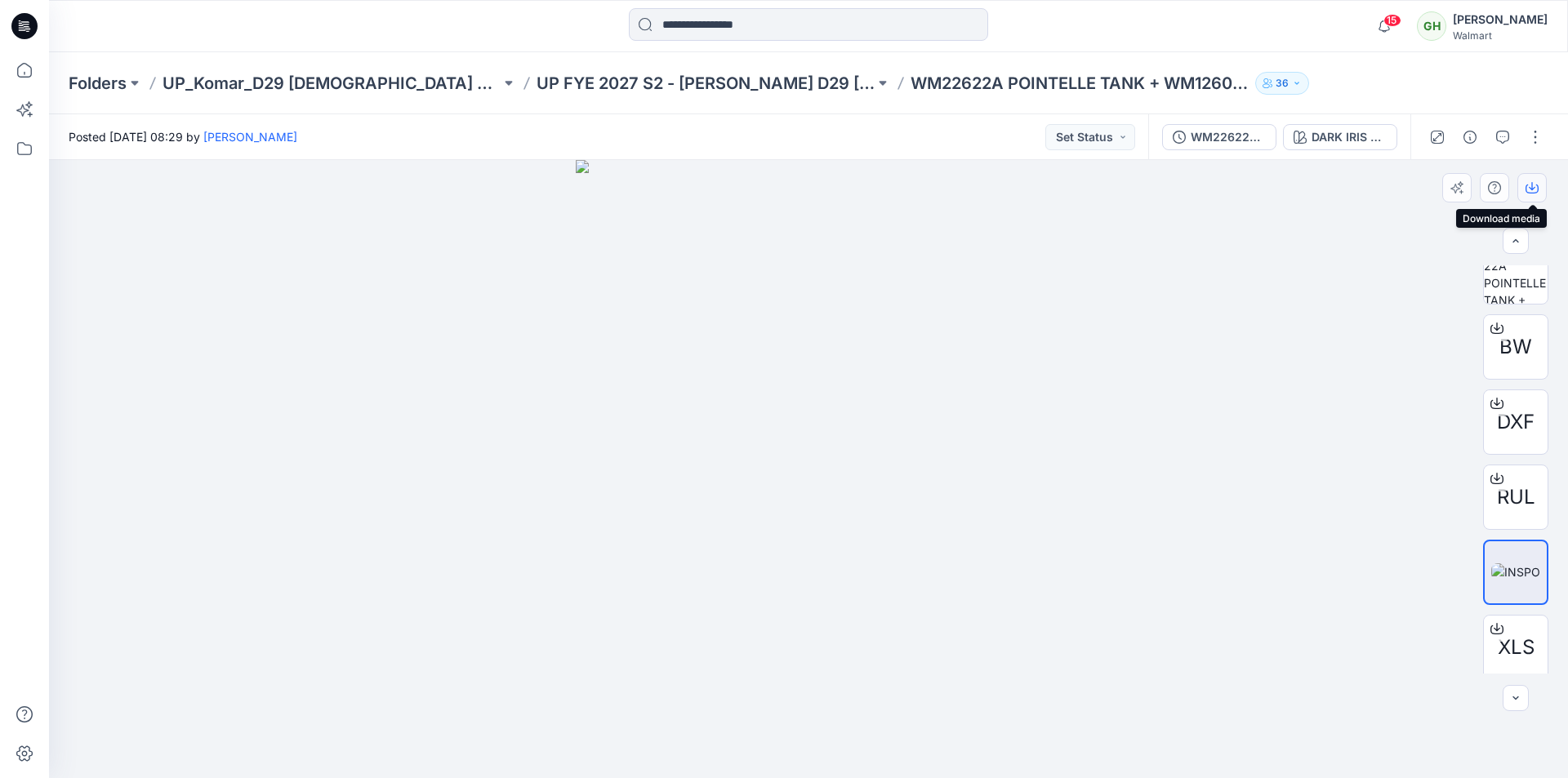
click at [1530, 188] on icon "button" at bounding box center [1531, 186] width 7 height 8
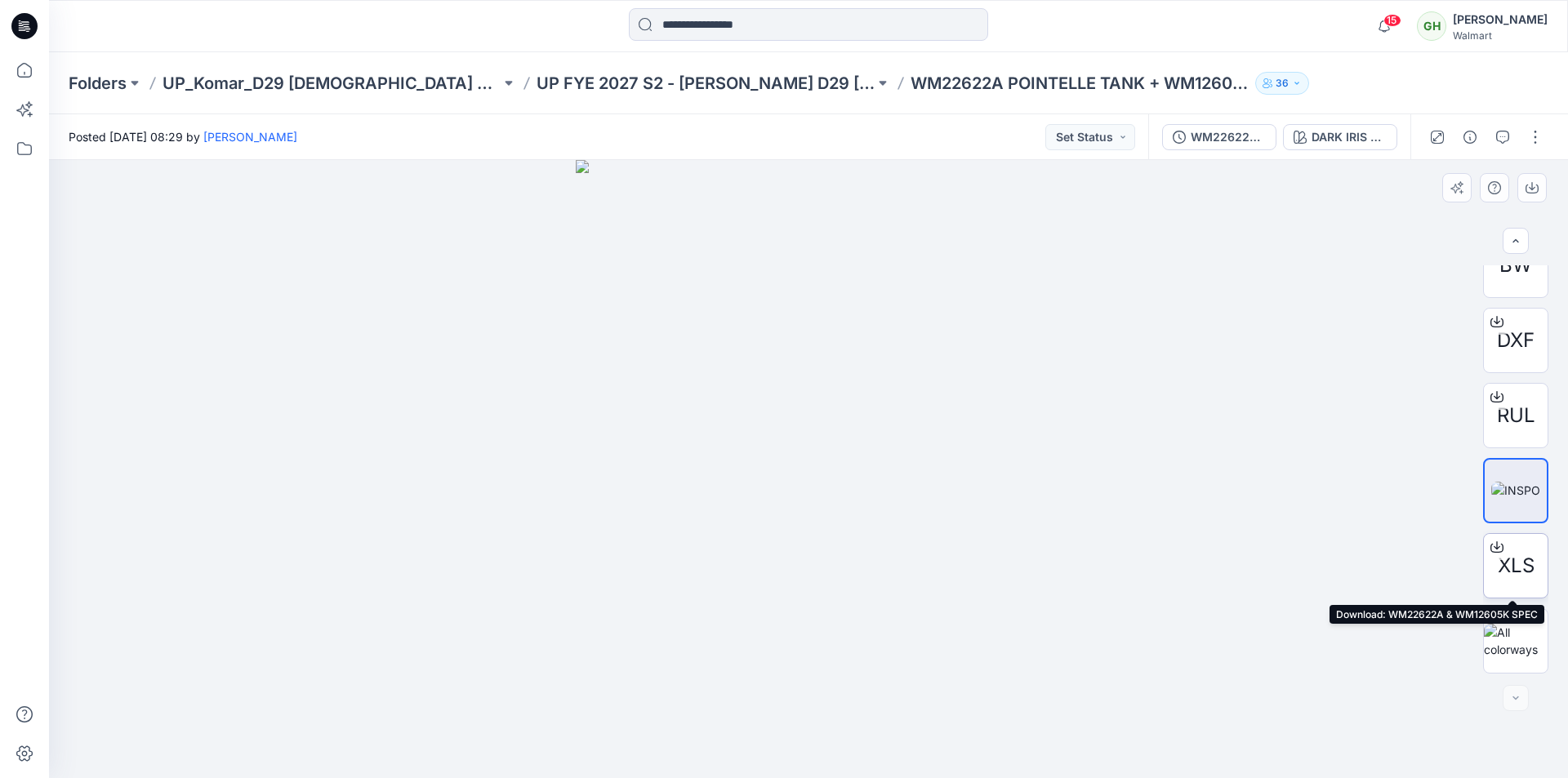
click at [1494, 548] on icon at bounding box center [1497, 548] width 13 height 13
